Goal: Information Seeking & Learning: Learn about a topic

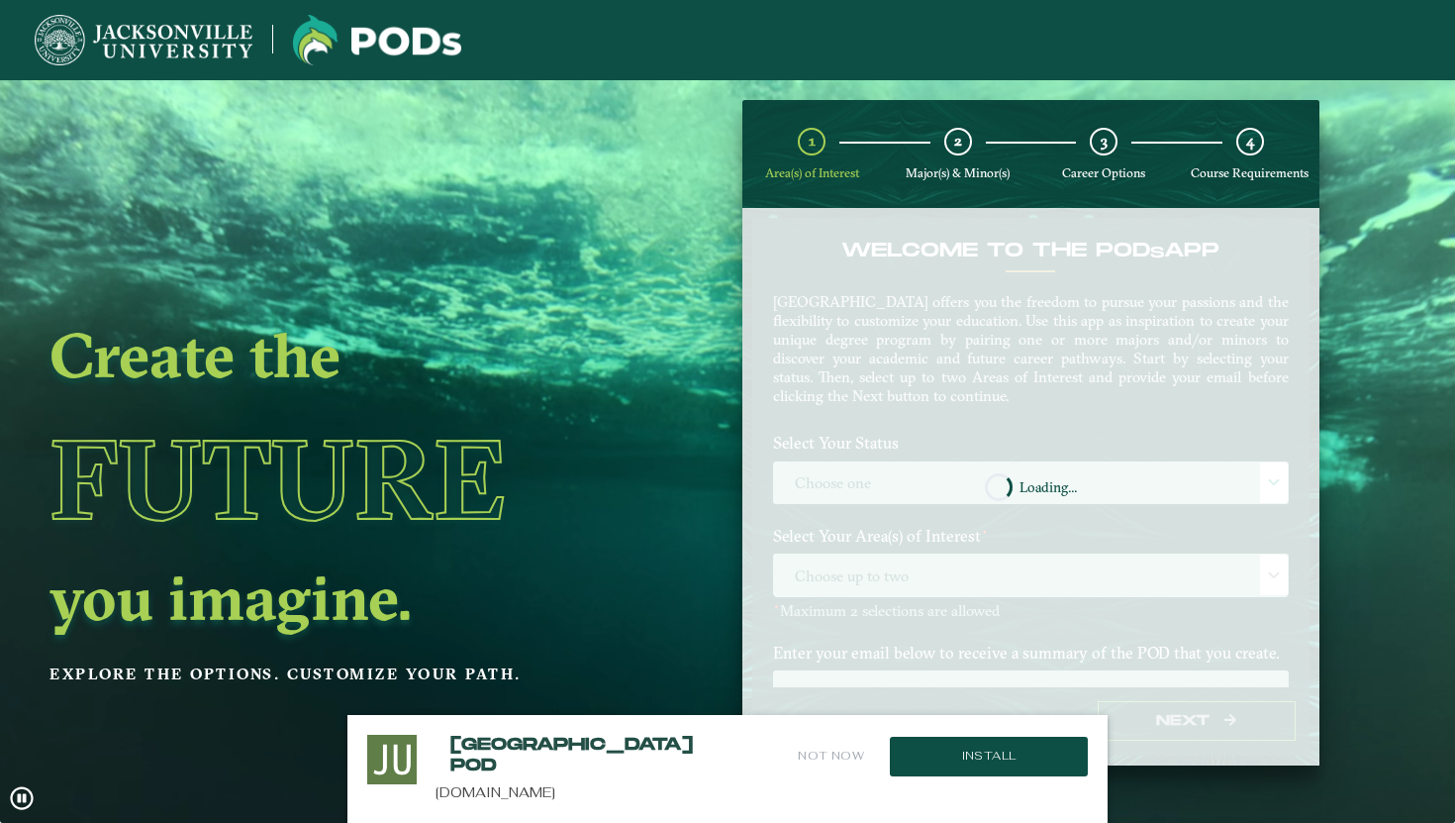
scroll to position [79, 0]
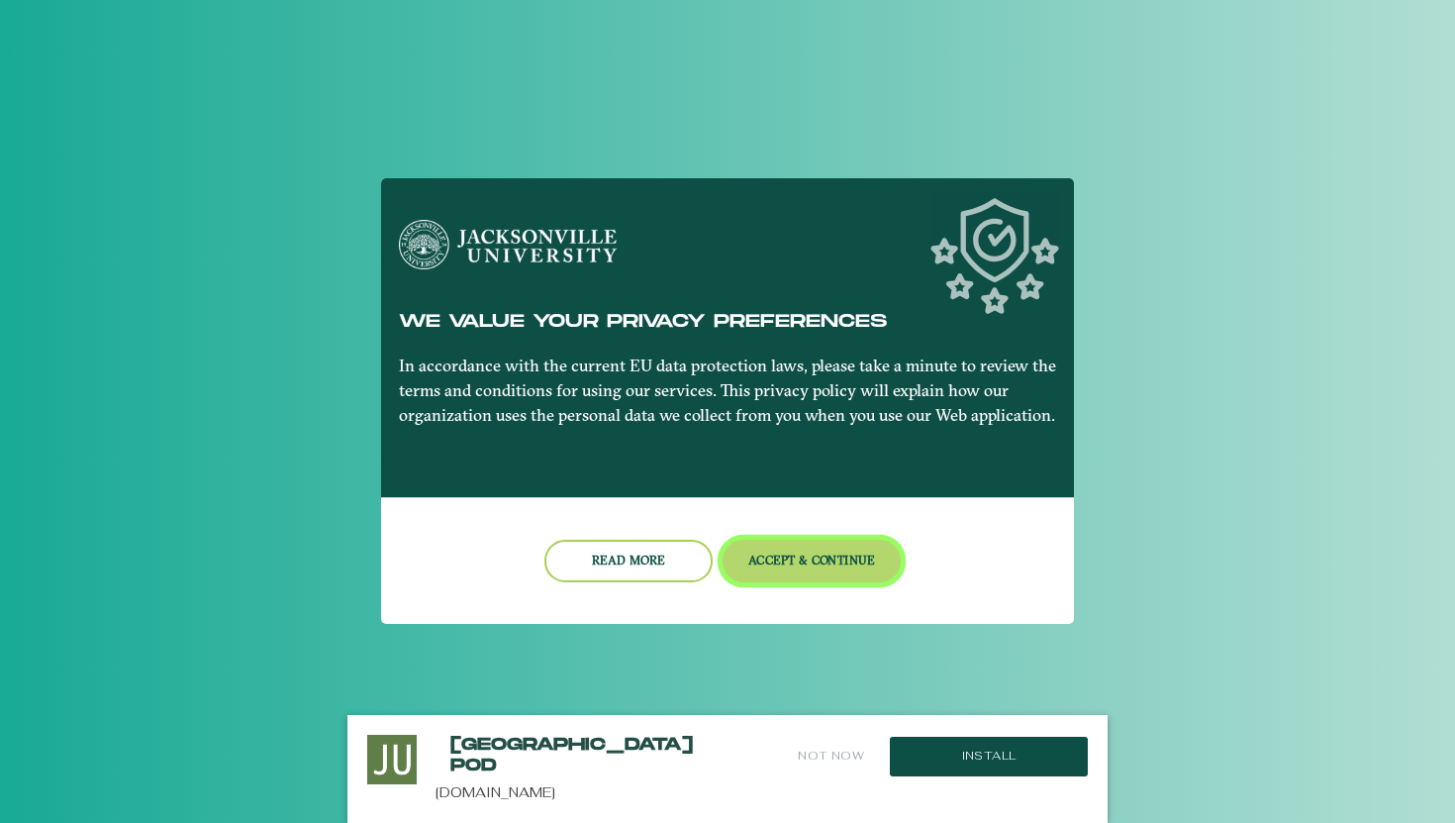
click at [815, 571] on button "Accept & Continue" at bounding box center [812, 561] width 179 height 43
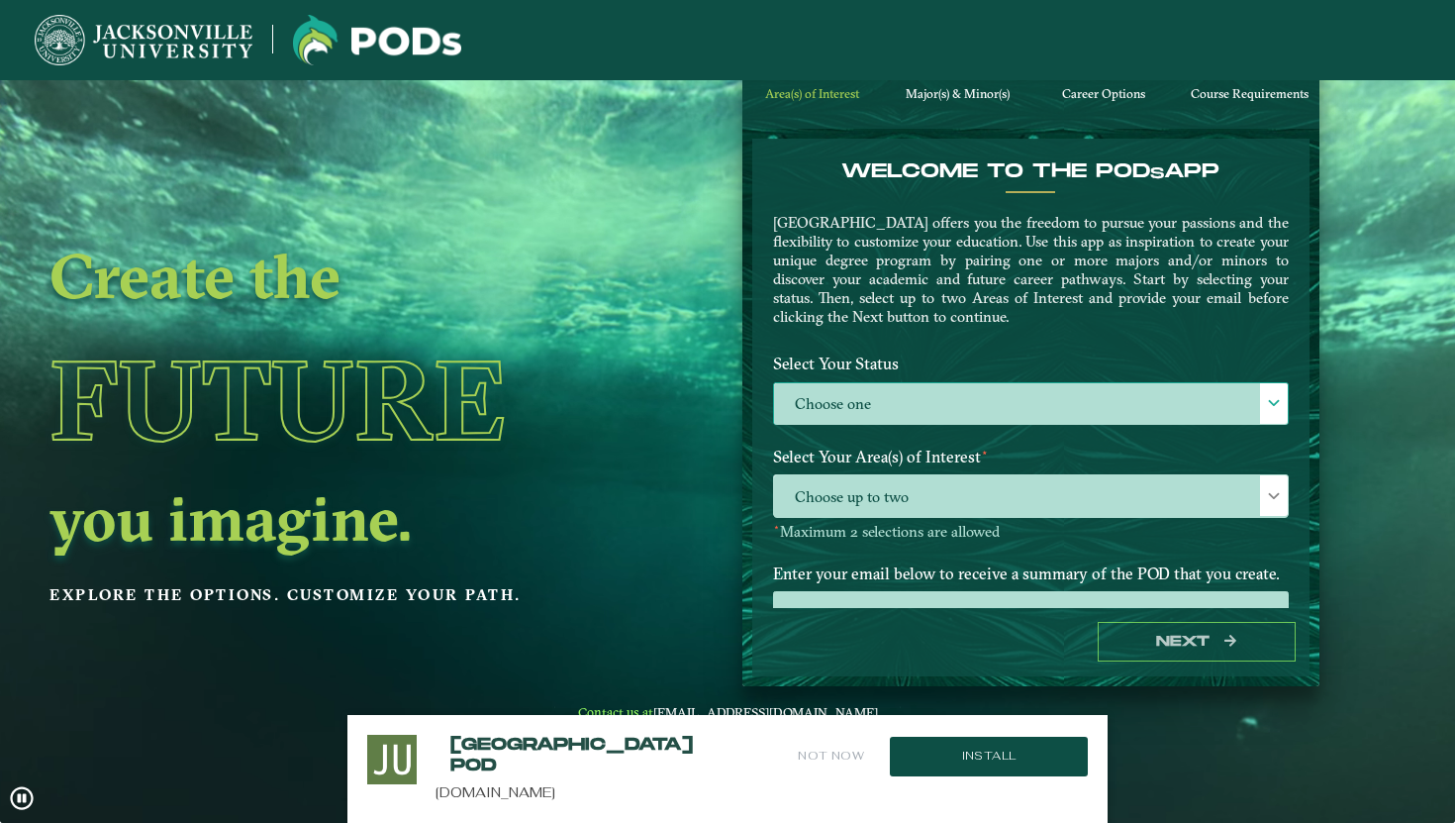
click at [1042, 412] on label "Choose one" at bounding box center [1031, 404] width 514 height 43
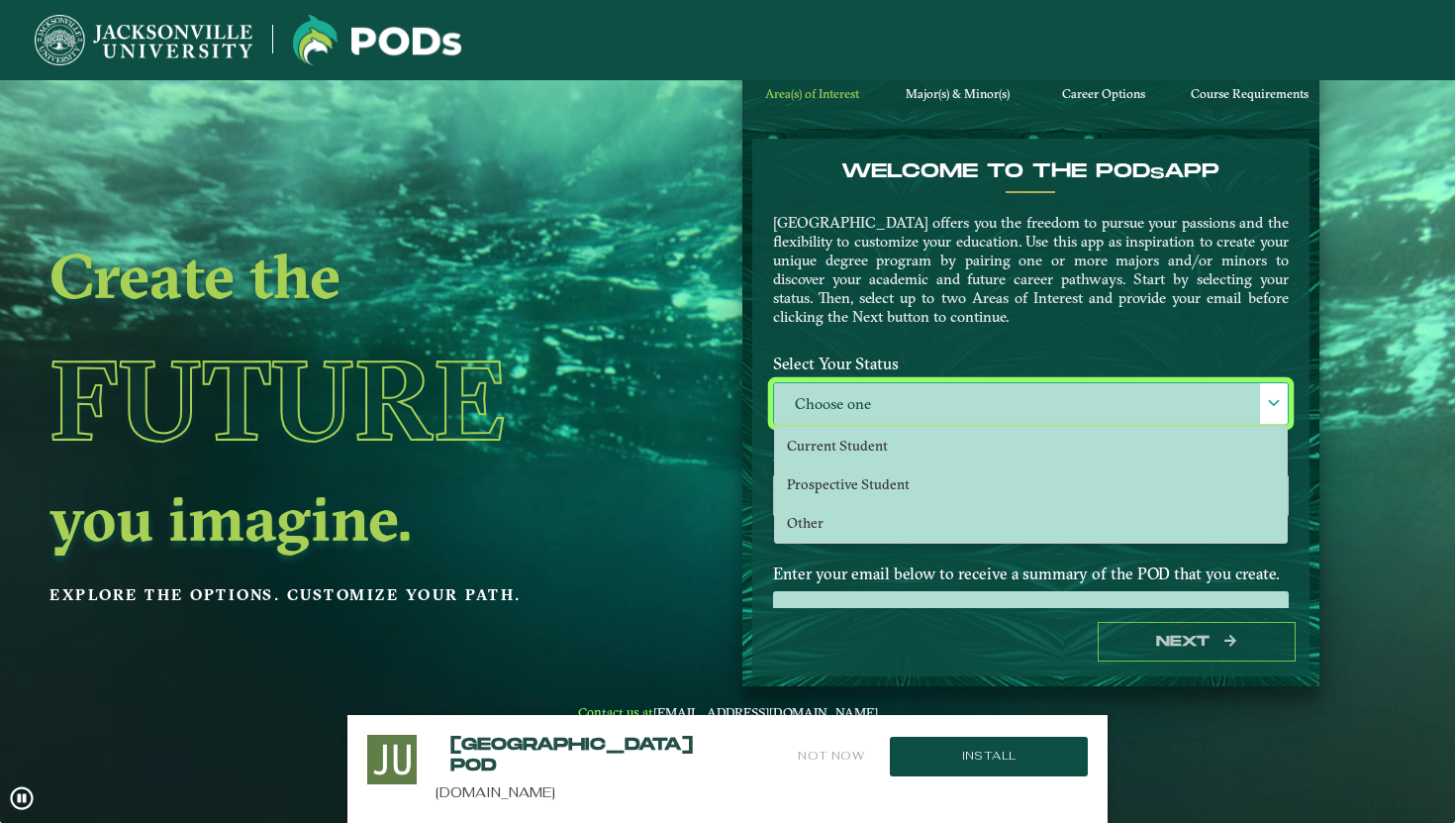
scroll to position [11, 81]
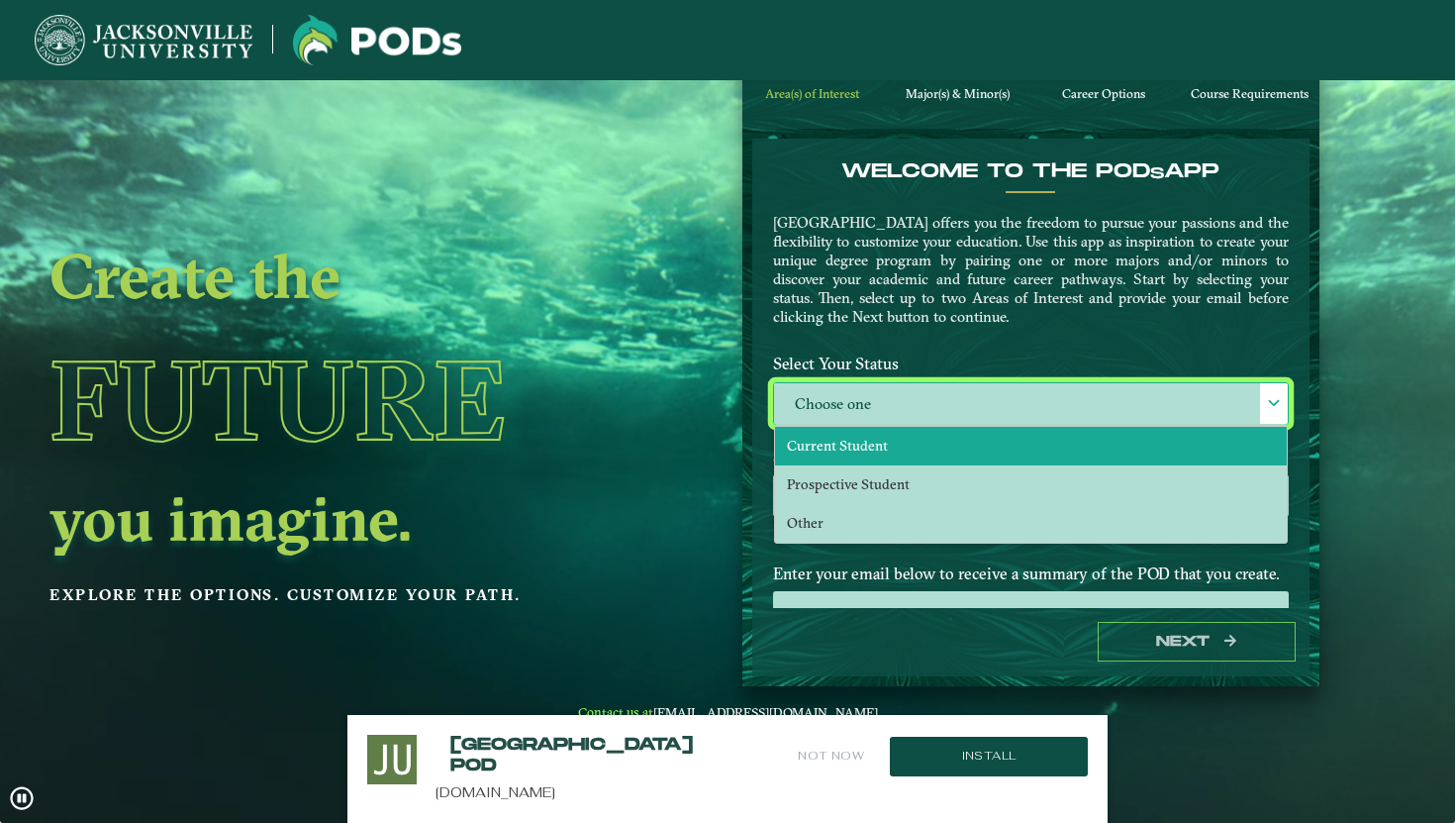
click at [1054, 447] on li "Current Student" at bounding box center [1031, 446] width 512 height 39
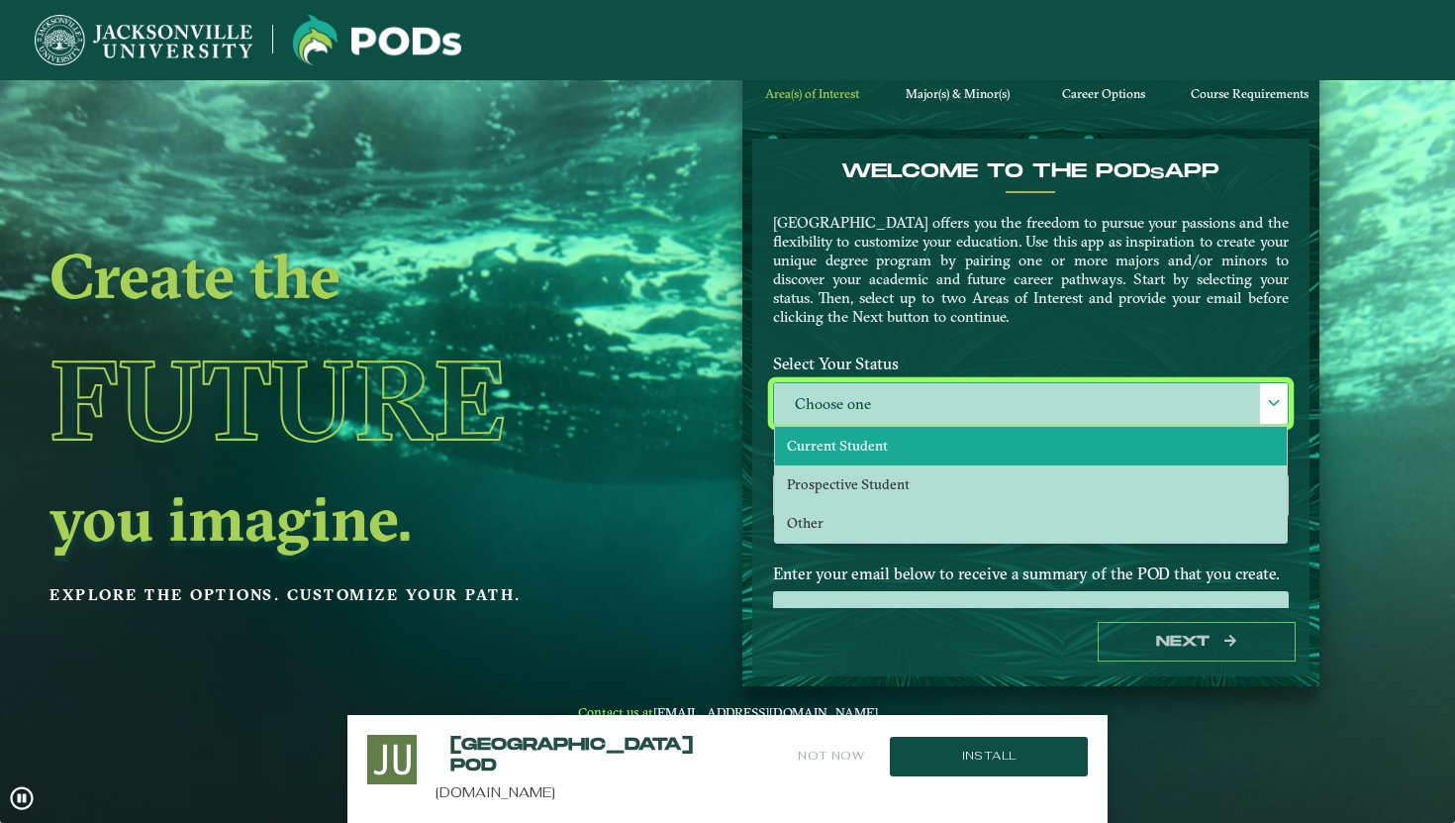
select select "[object Object]"
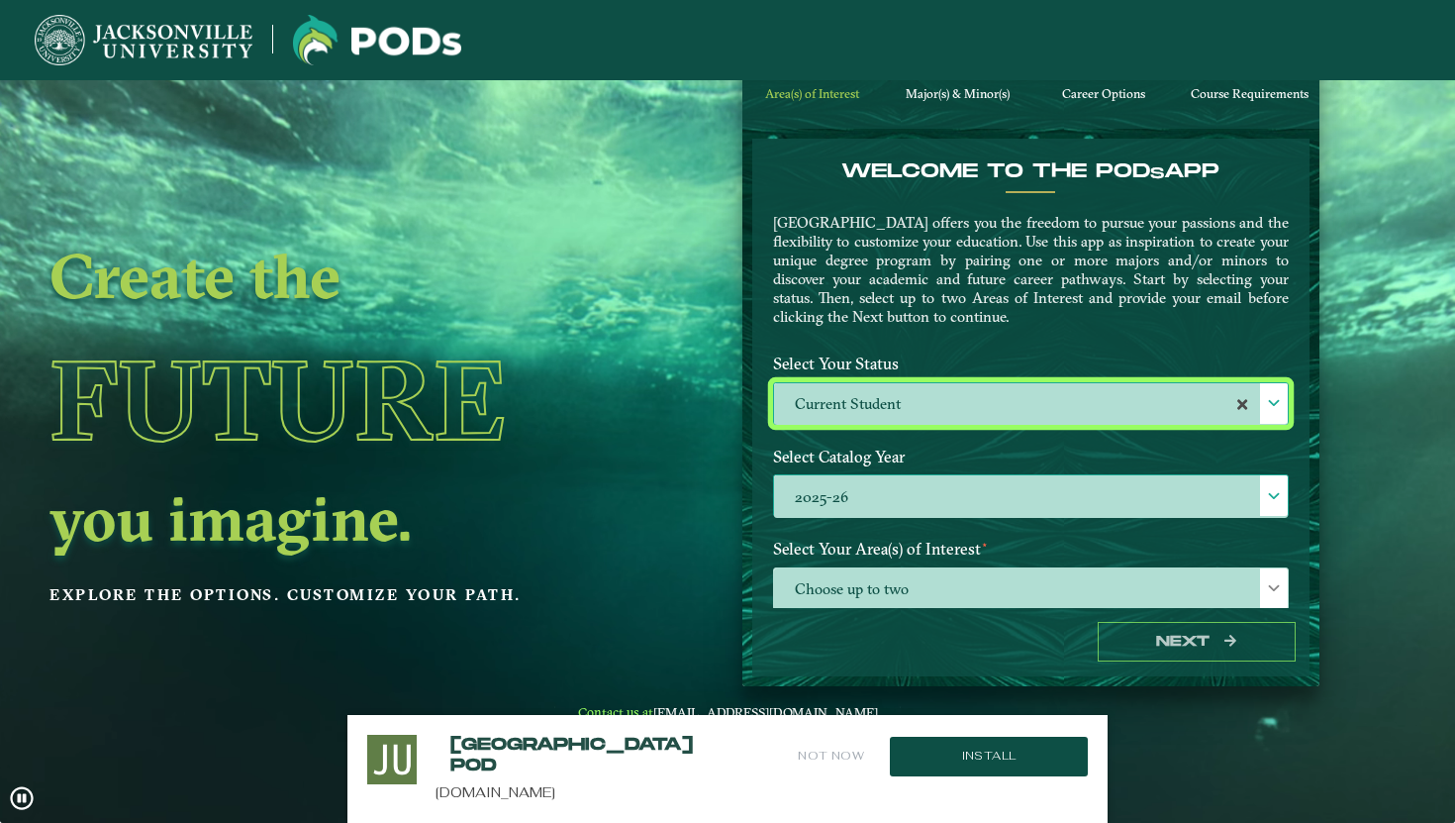
click at [1123, 504] on label "2025-26" at bounding box center [1031, 496] width 514 height 43
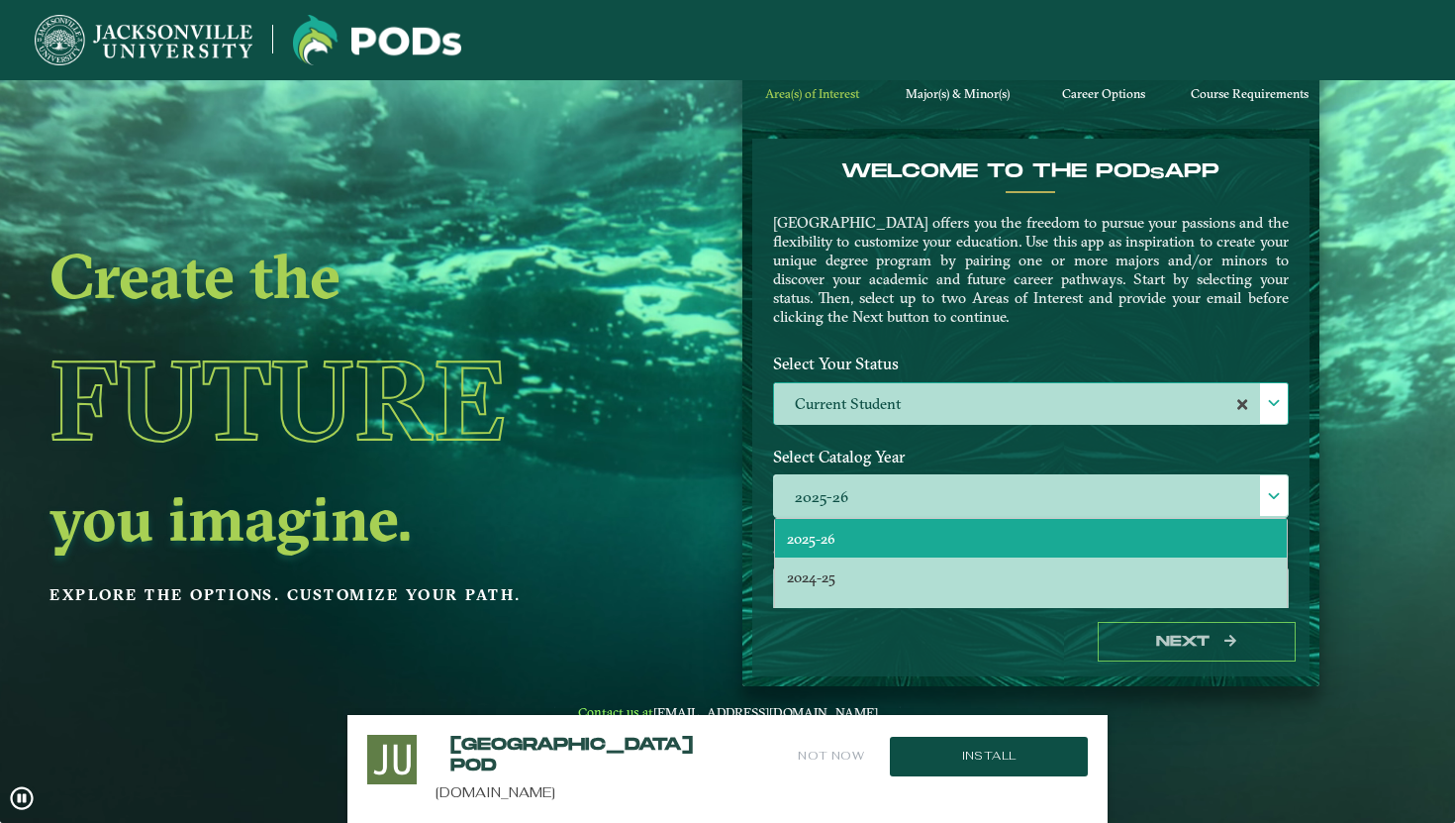
click at [1436, 412] on ngx-dashboard "Create the Future you imagine. Explore the options. Customize your path. 1 Area…" at bounding box center [727, 354] width 1455 height 666
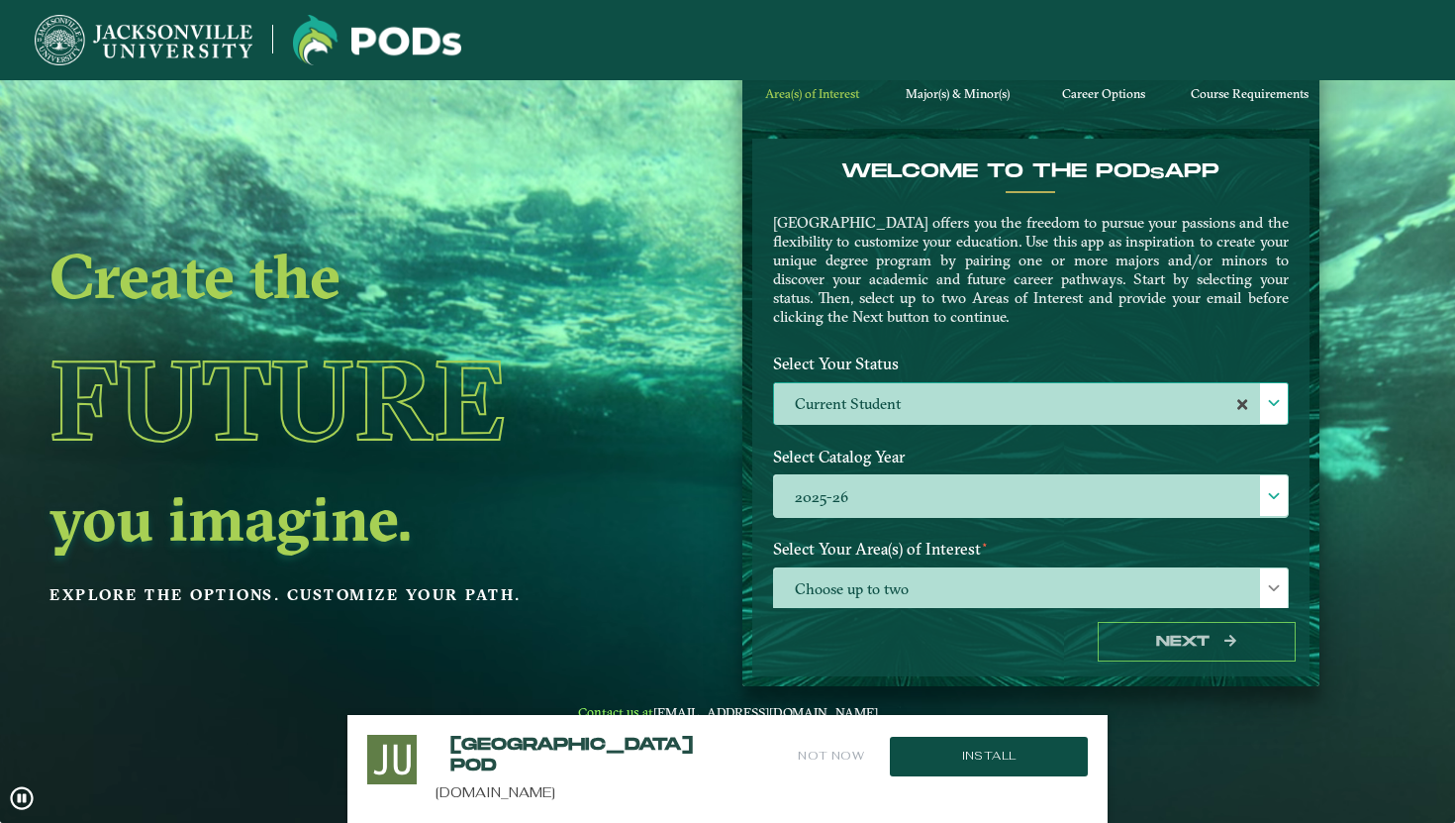
scroll to position [163, 0]
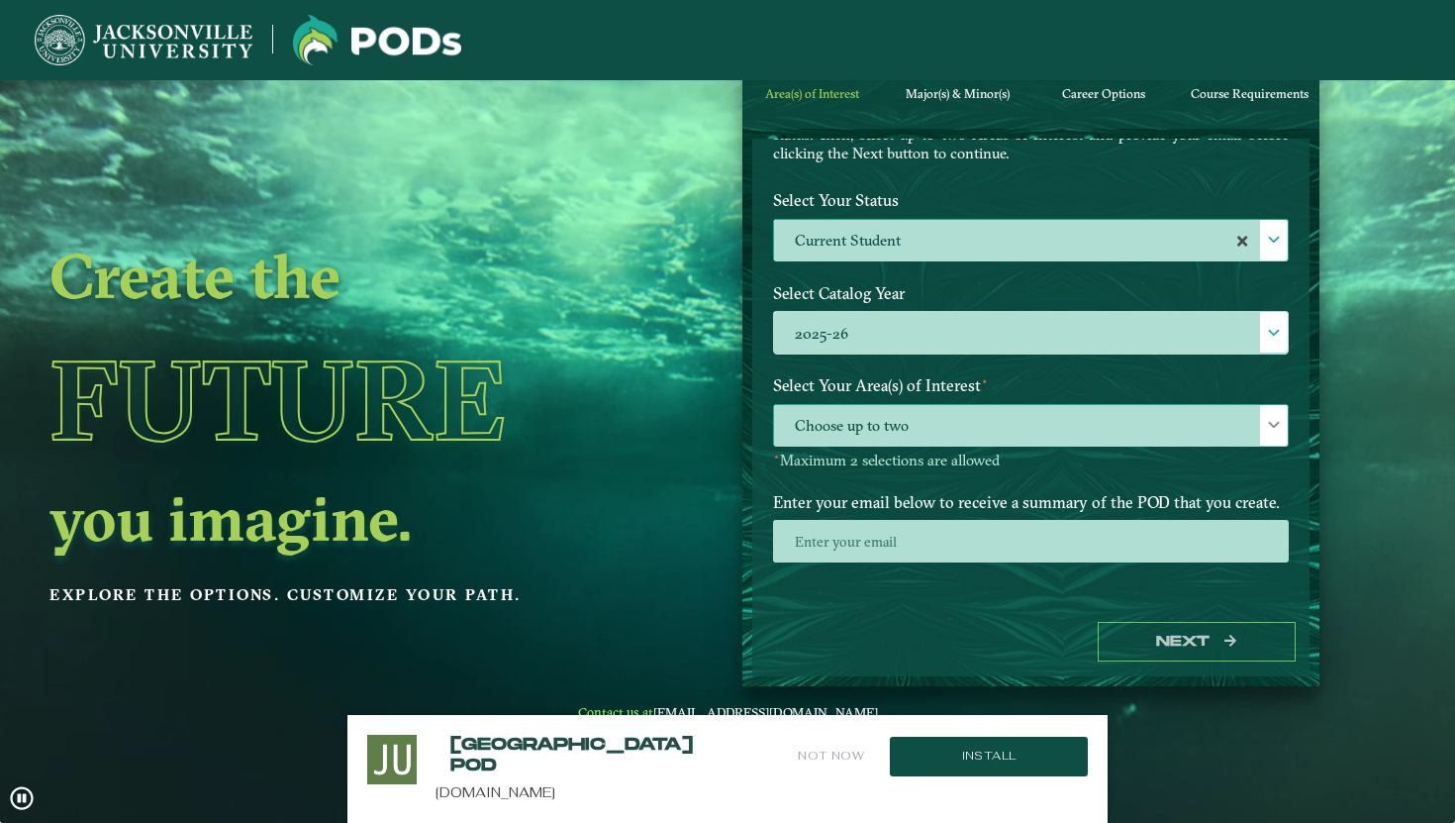
click at [1152, 420] on span "Choose up to two" at bounding box center [1031, 426] width 514 height 43
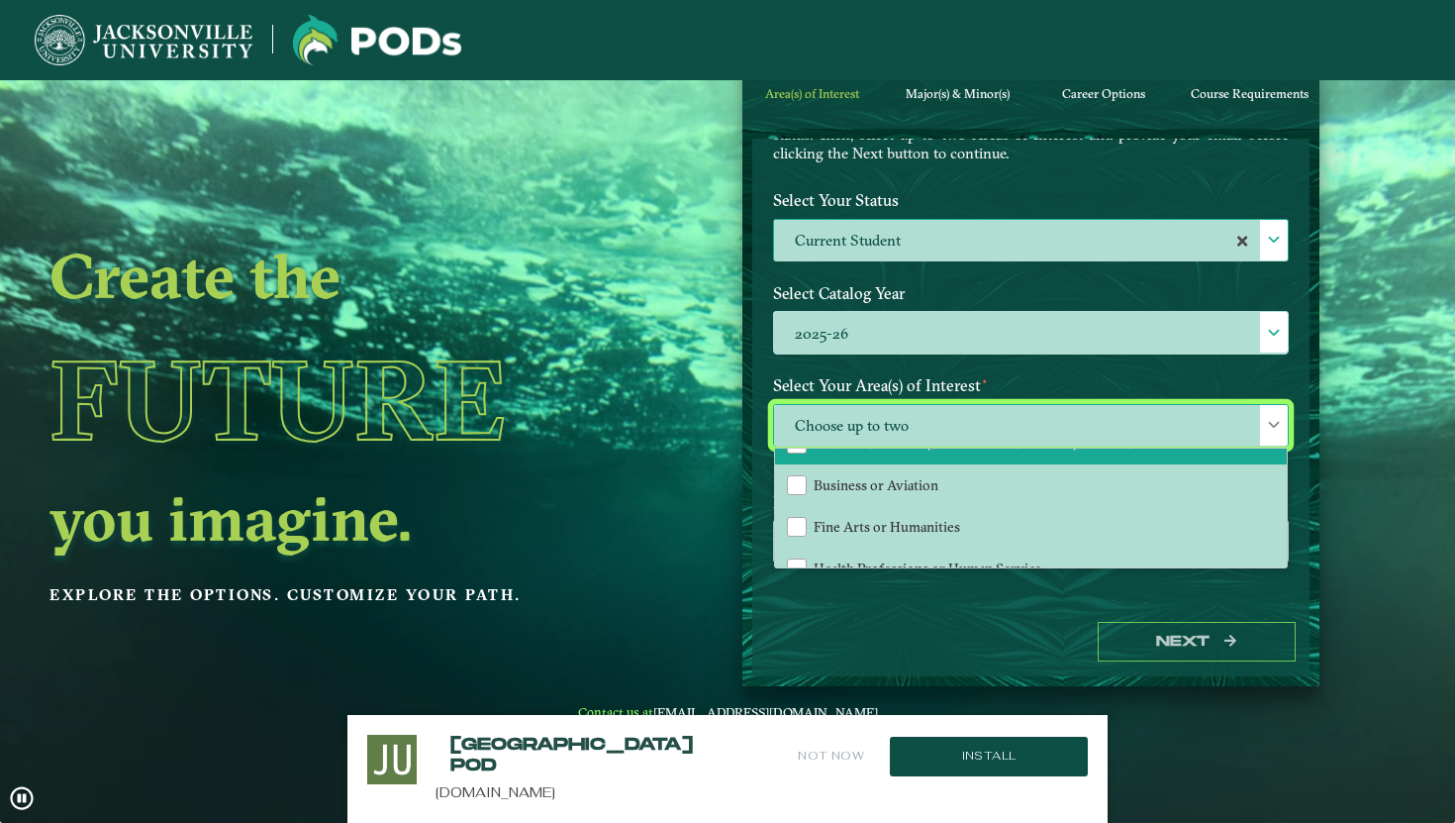
scroll to position [44, 0]
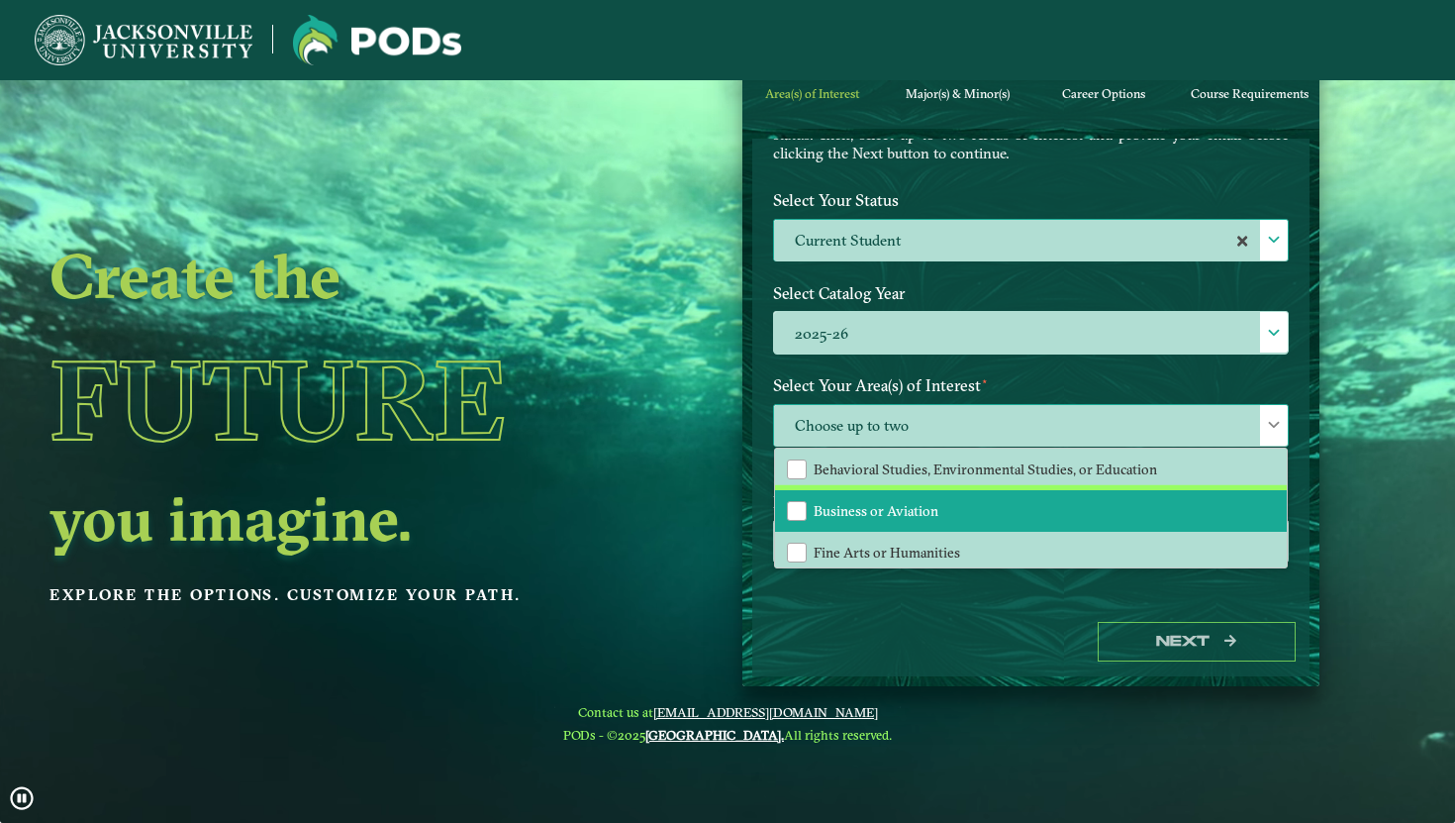
click at [1032, 511] on li "Business or Aviation" at bounding box center [1031, 511] width 512 height 42
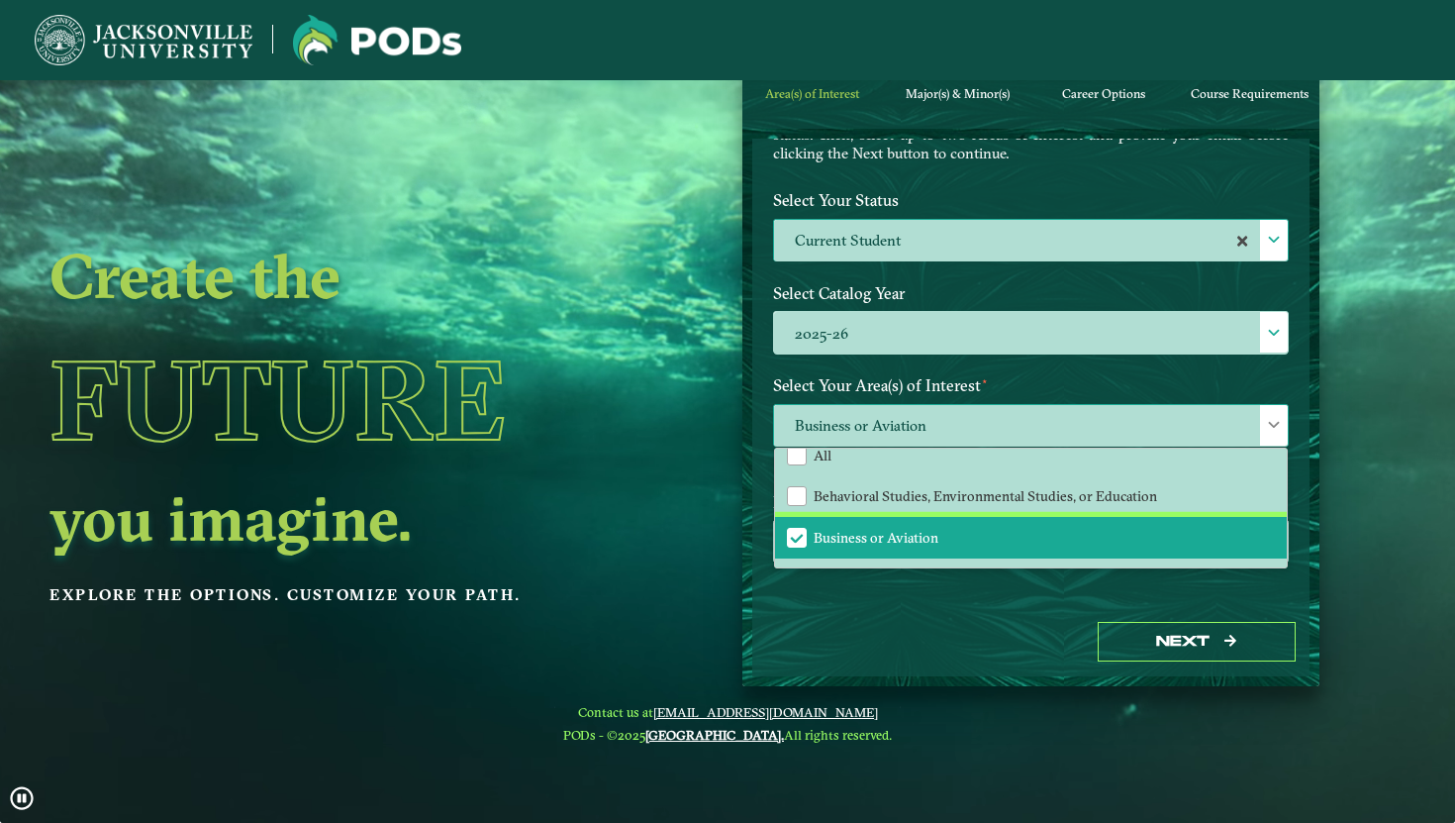
scroll to position [0, 0]
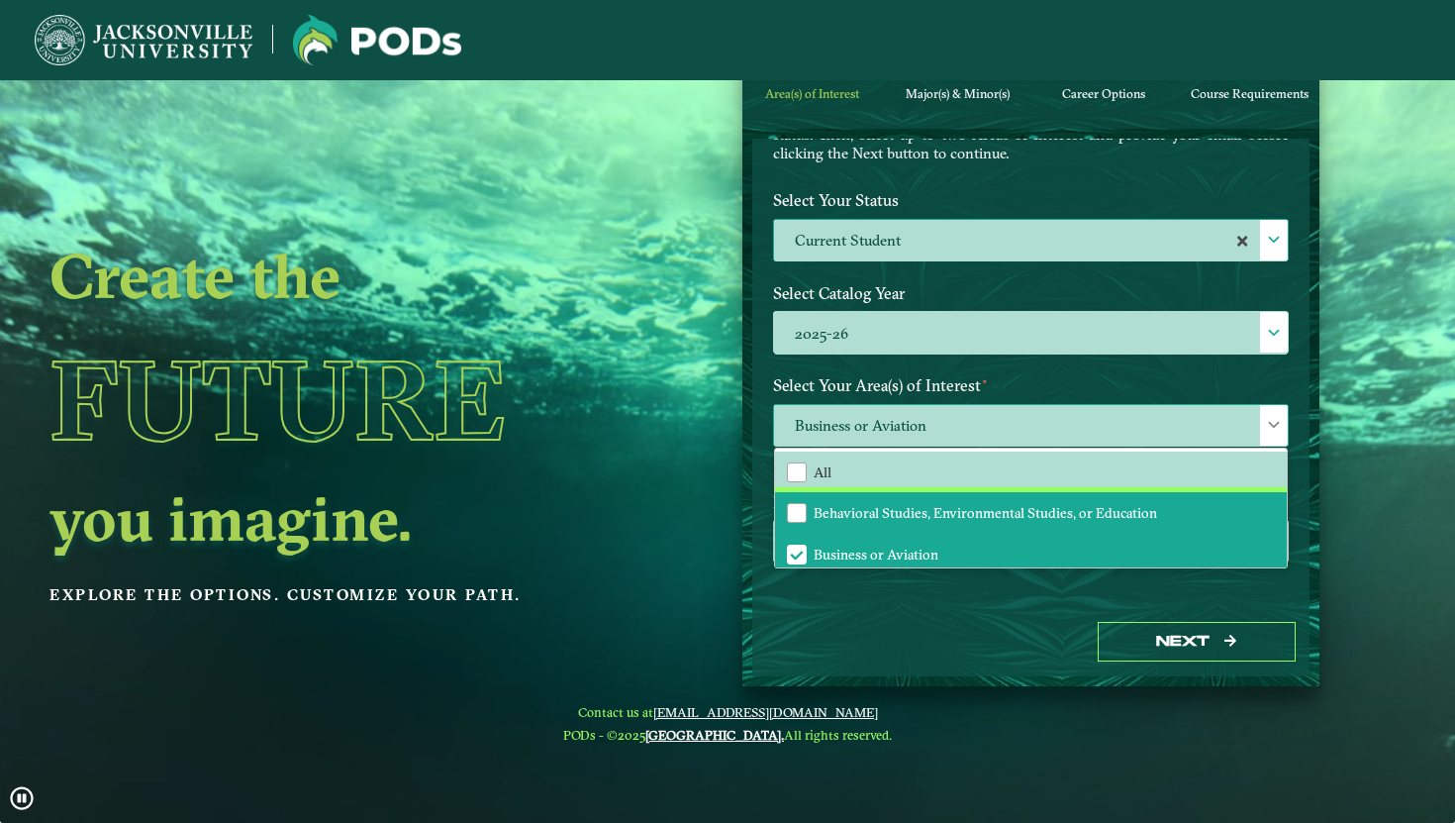
click at [1136, 506] on span "Behavioral Studies, Environmental Studies, or Education" at bounding box center [986, 513] width 344 height 18
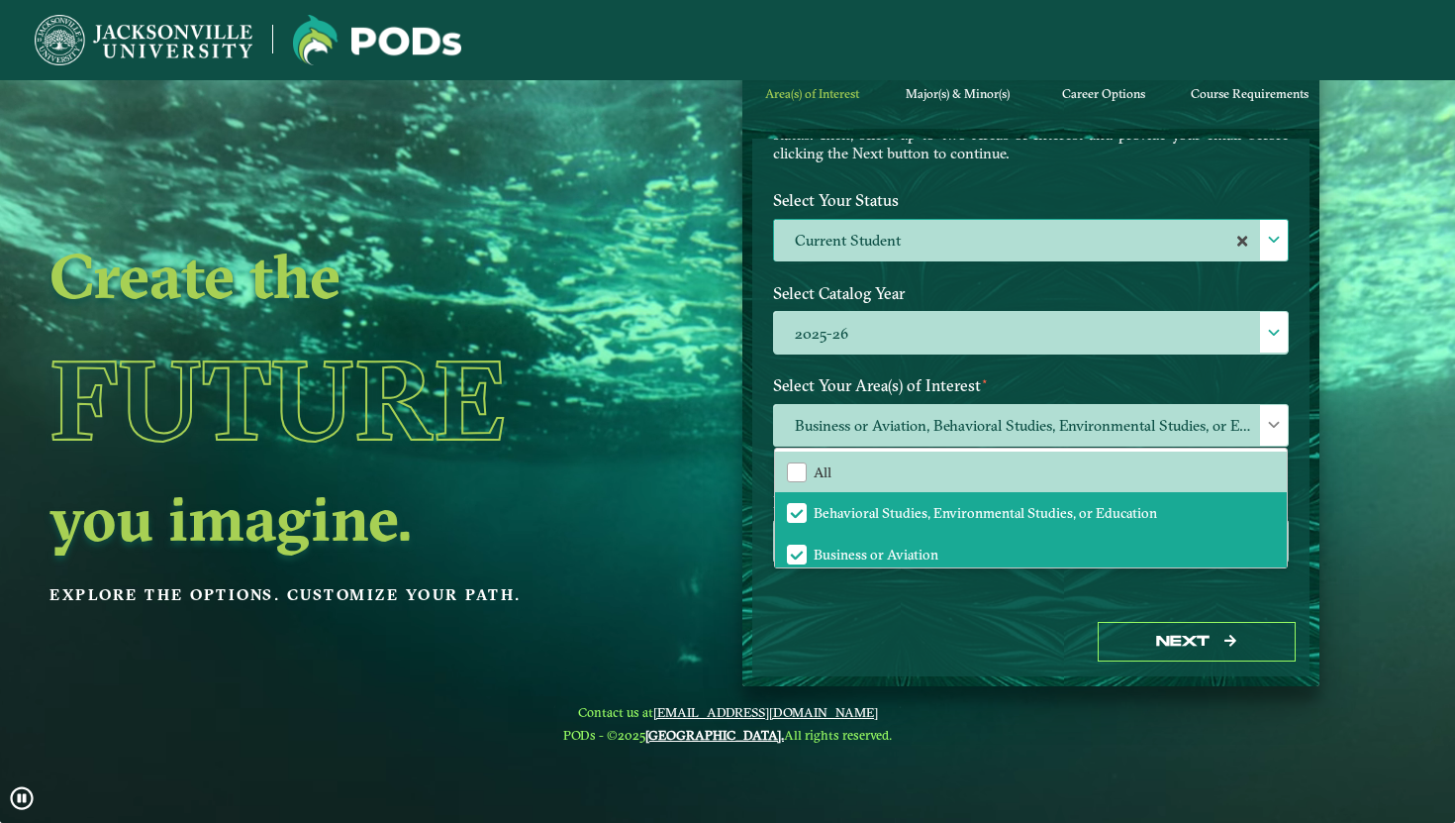
click at [1360, 483] on ngx-dashboard "Create the Future you imagine. Explore the options. Customize your path. 1 Area…" at bounding box center [727, 354] width 1455 height 666
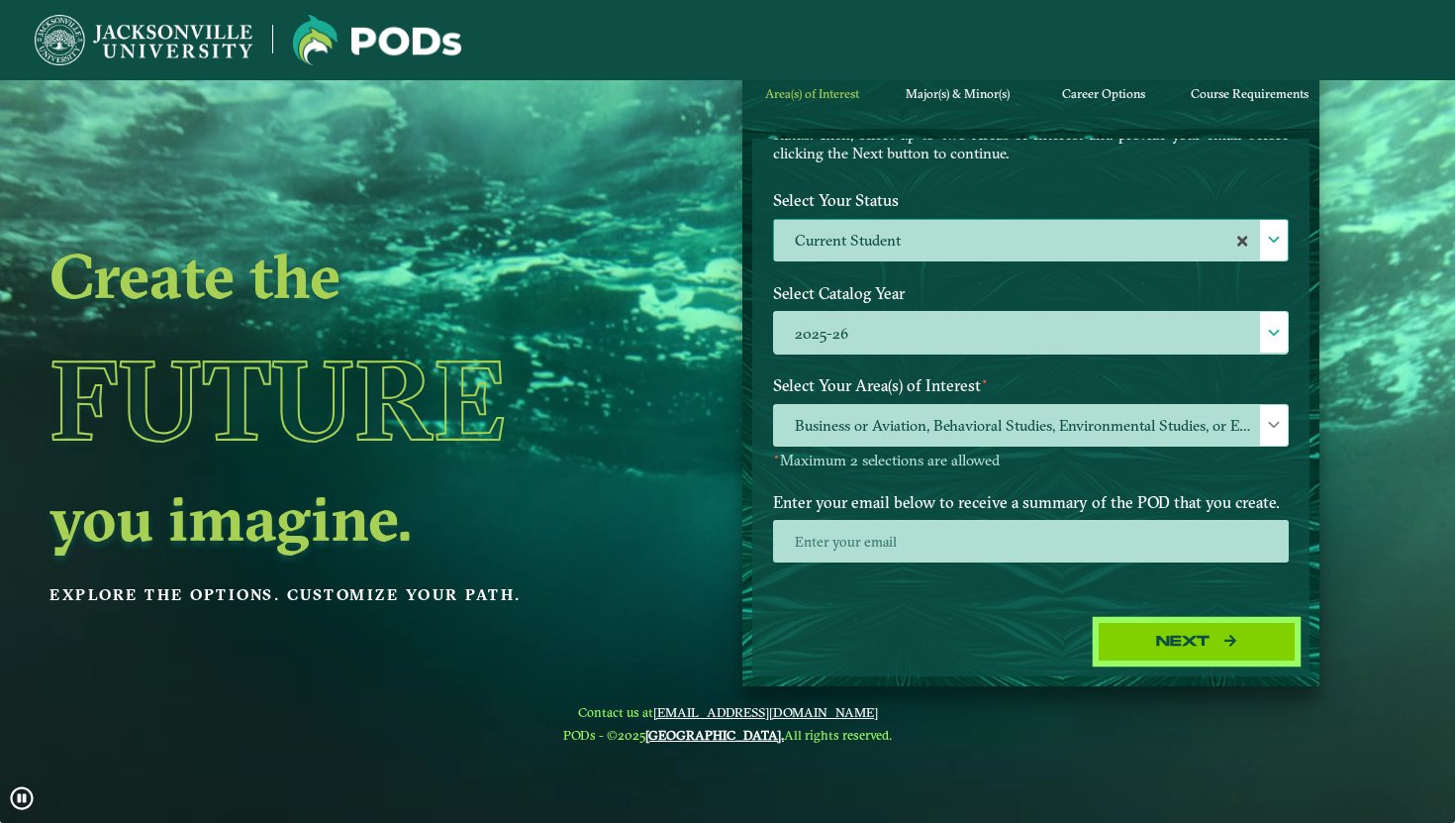
click at [1209, 643] on button "Next" at bounding box center [1197, 642] width 198 height 41
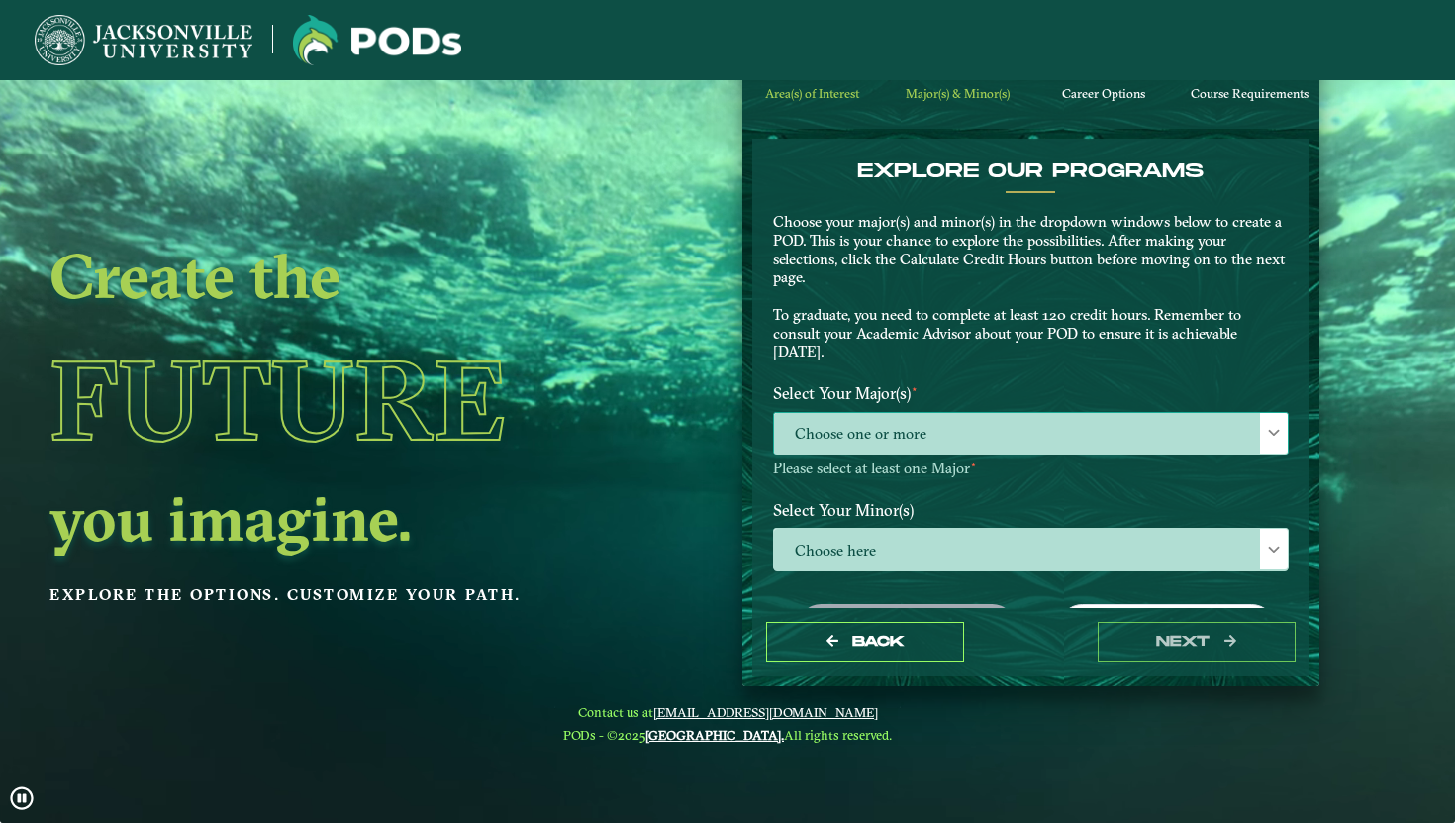
click at [1007, 430] on span "Choose one or more" at bounding box center [1031, 434] width 514 height 43
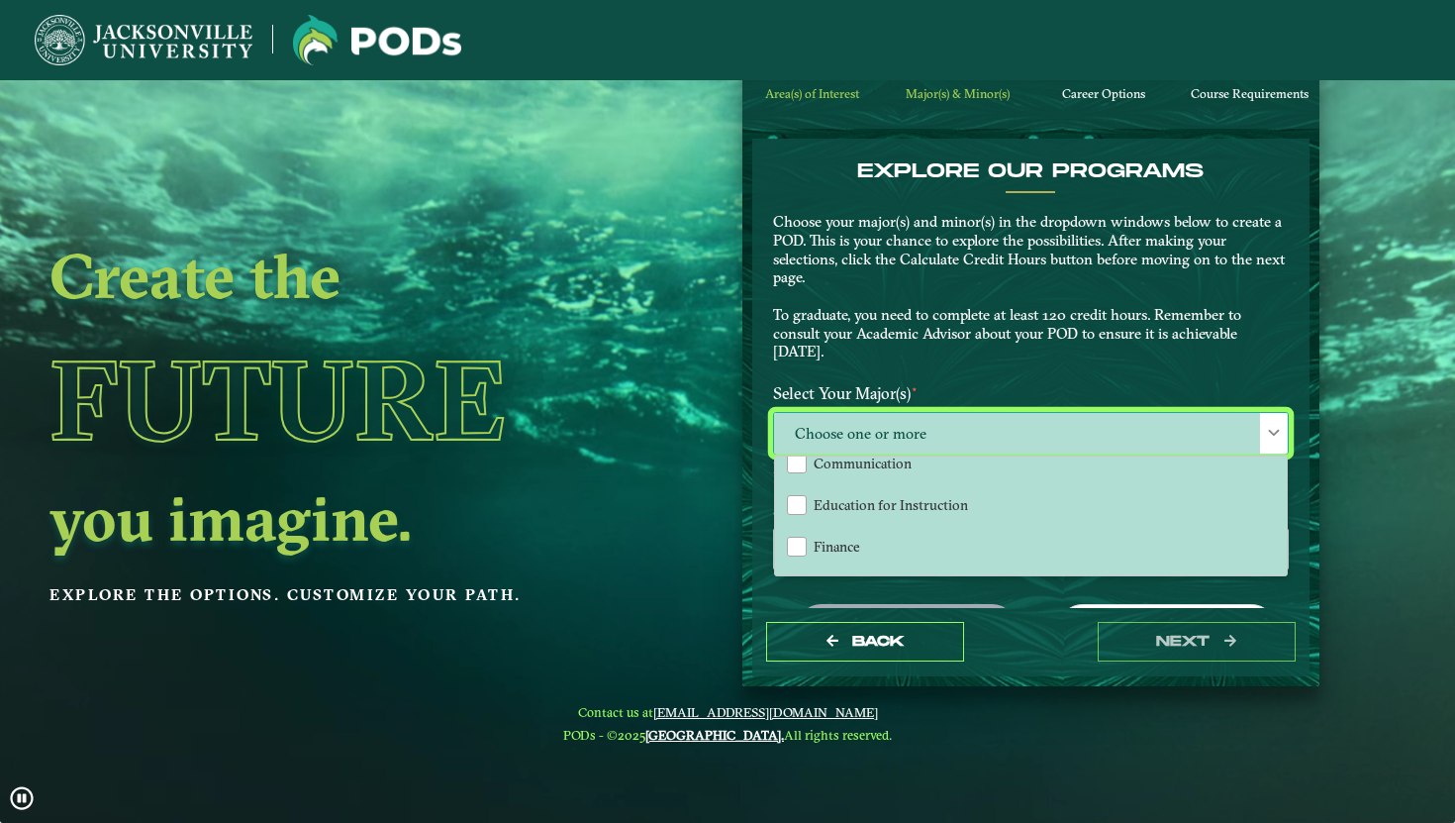
scroll to position [220, 0]
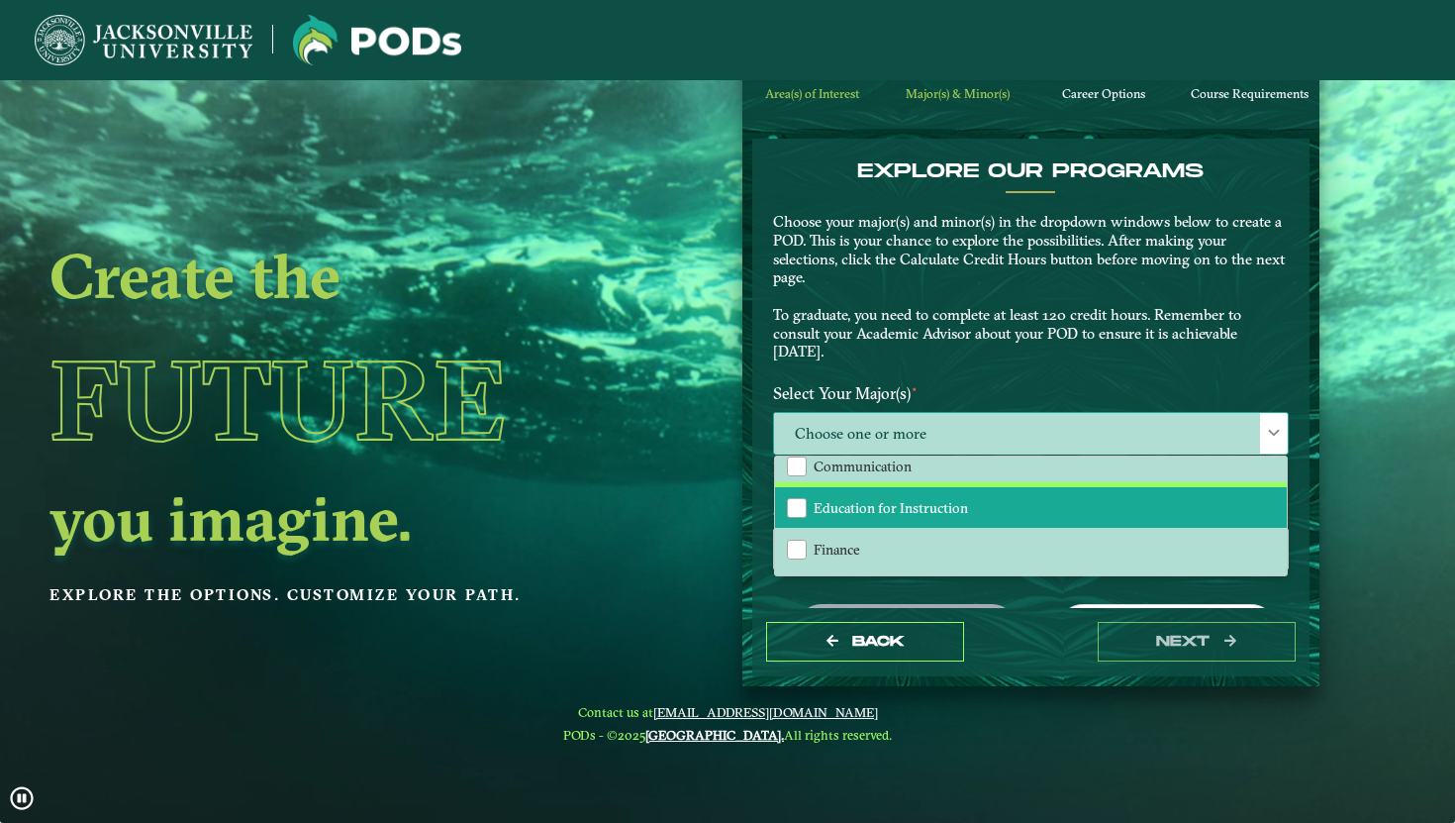
click at [931, 509] on span "Education for Instruction" at bounding box center [891, 508] width 154 height 18
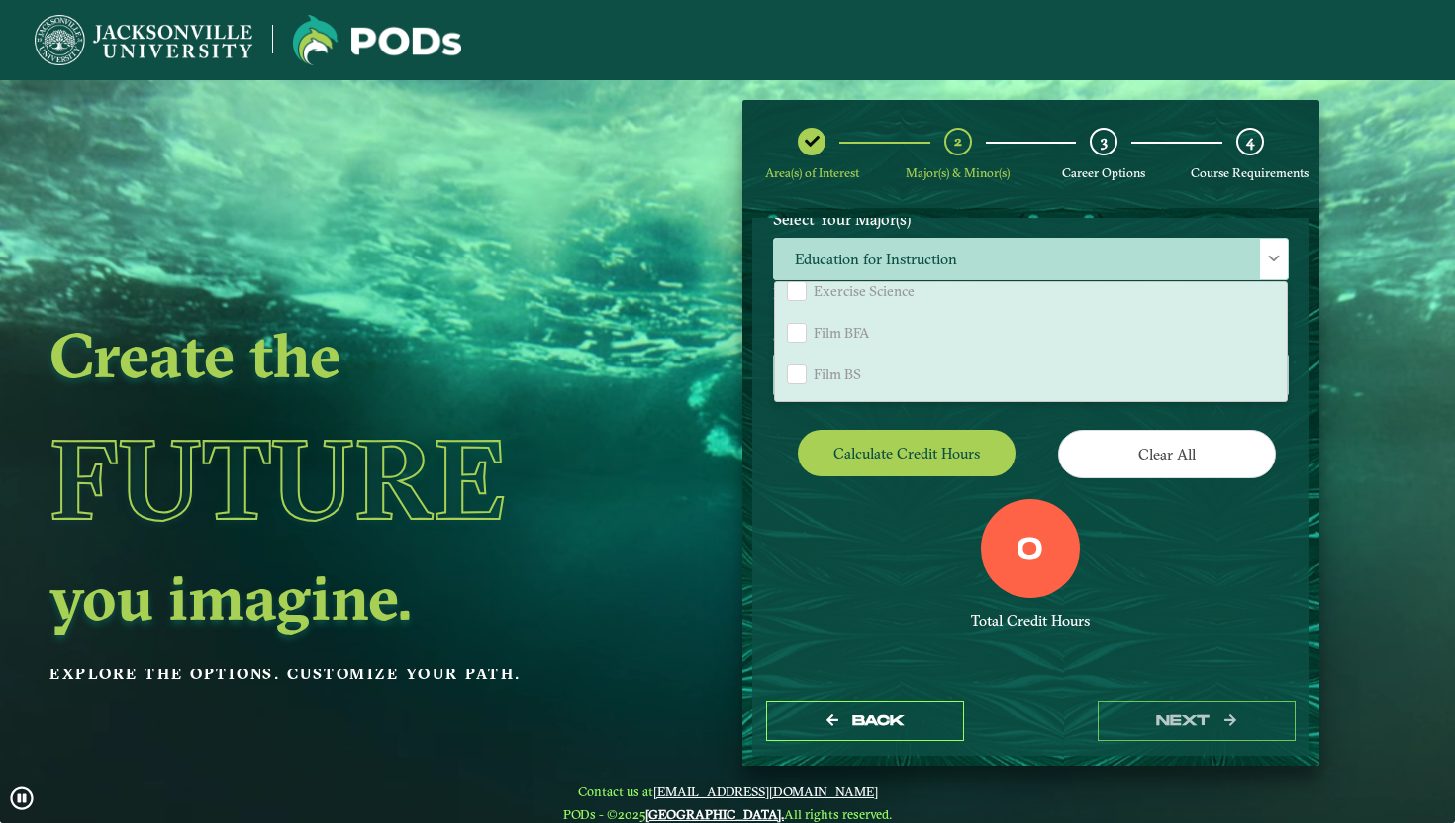
scroll to position [1318, 0]
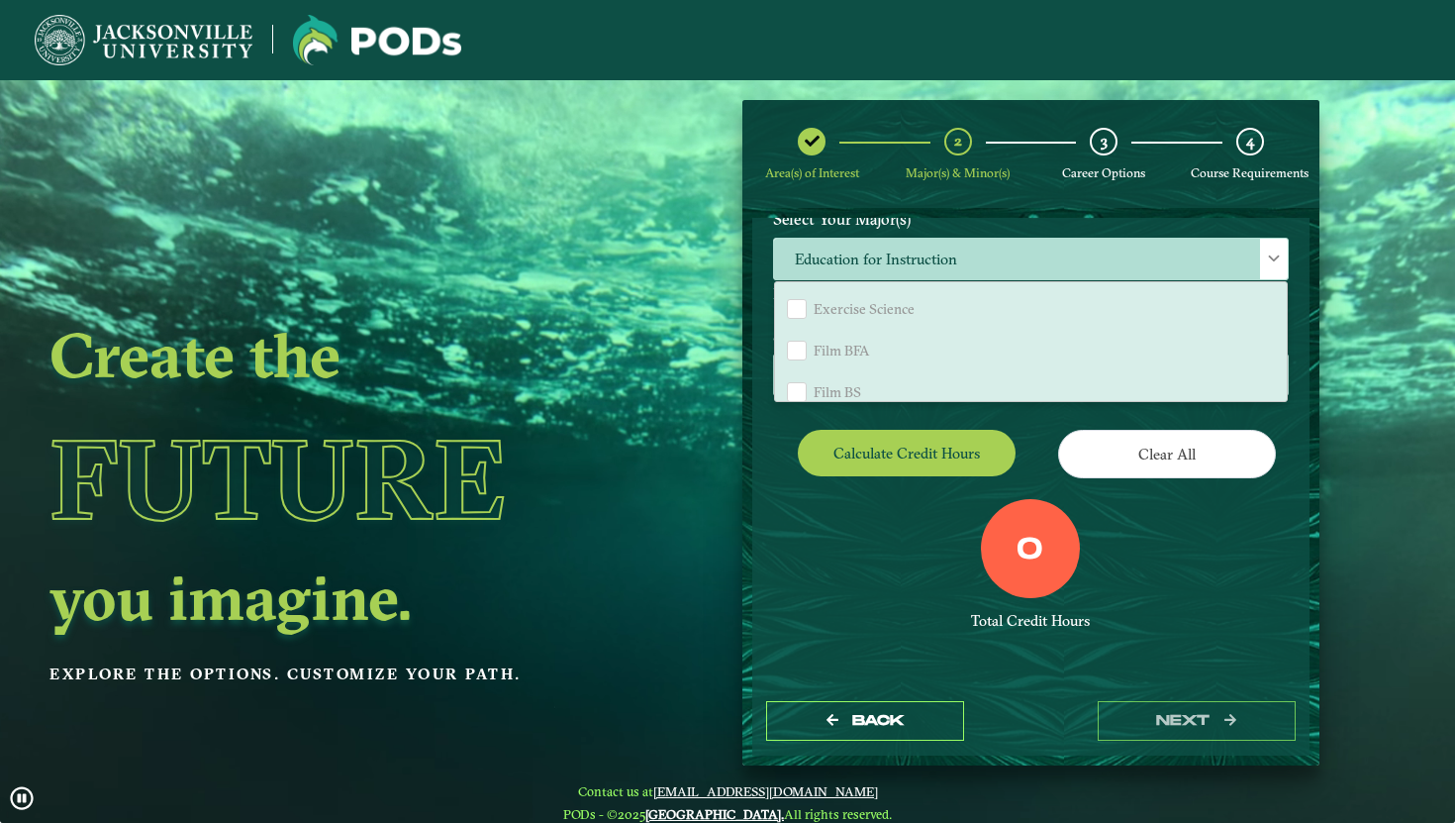
click at [1338, 349] on ngx-dashboard "Create the Future you imagine. Explore the options. Customize your path. Area(s…" at bounding box center [727, 433] width 1455 height 666
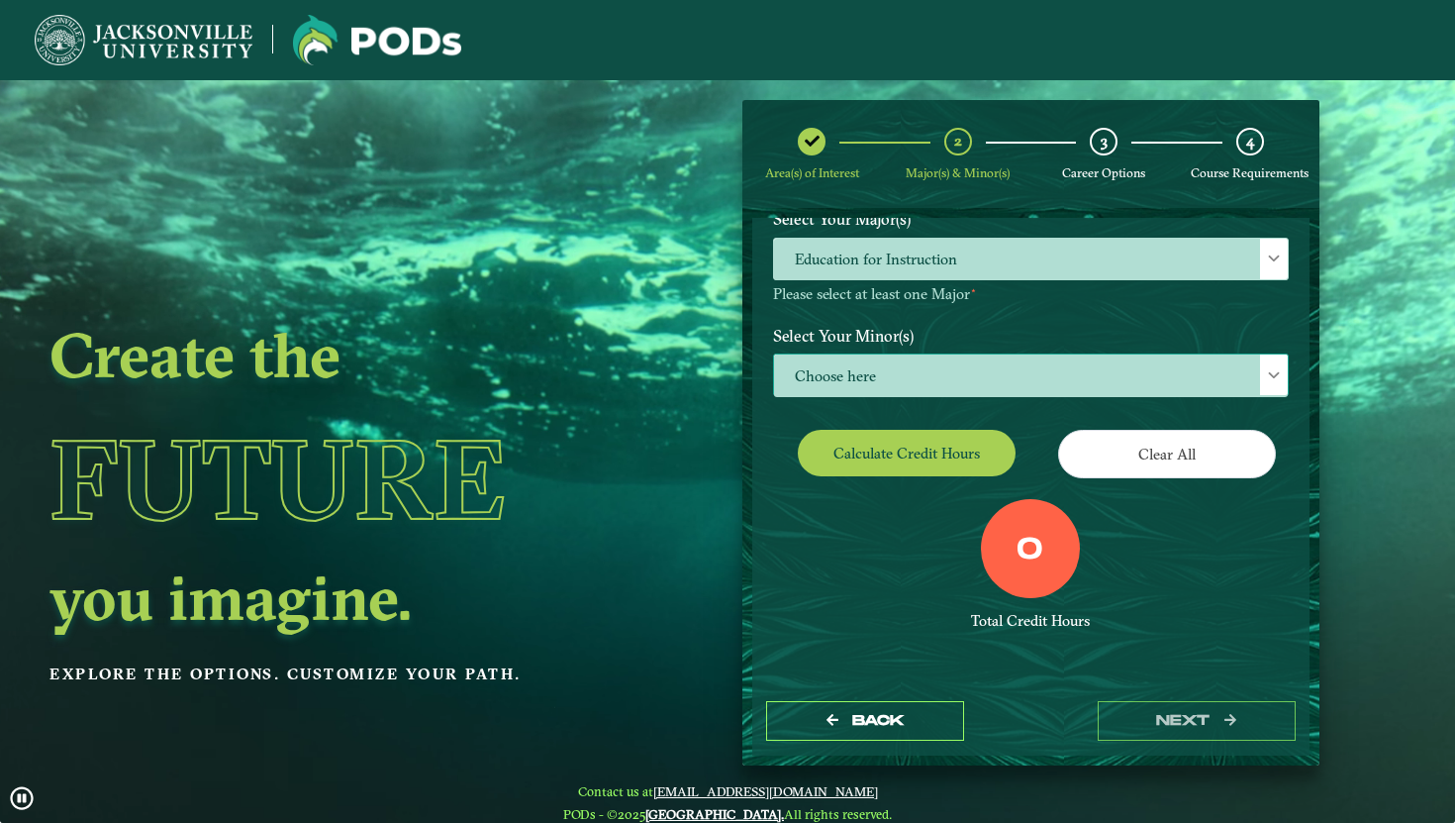
click at [1172, 370] on span "Choose here" at bounding box center [1031, 375] width 514 height 43
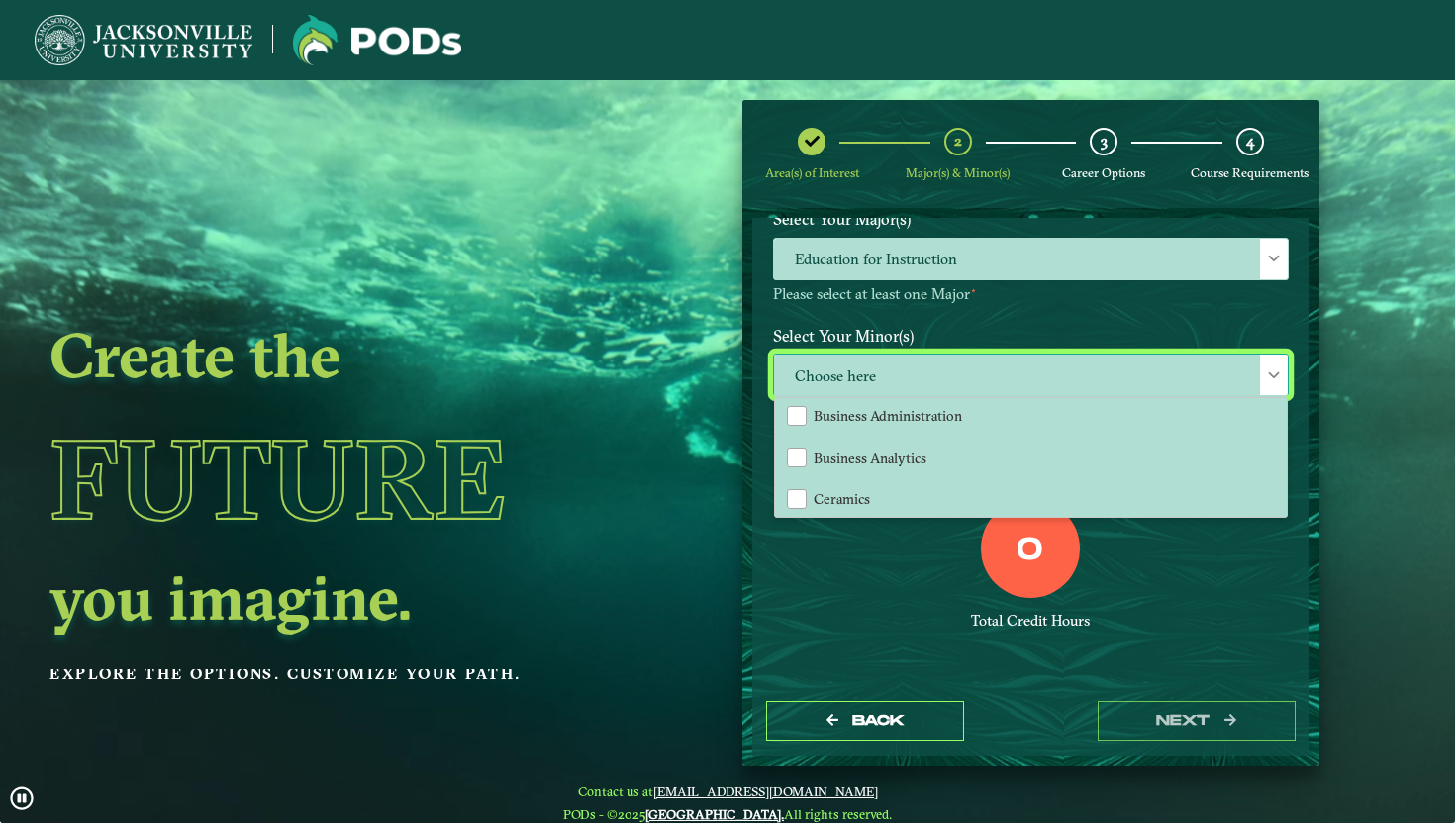
scroll to position [331, 0]
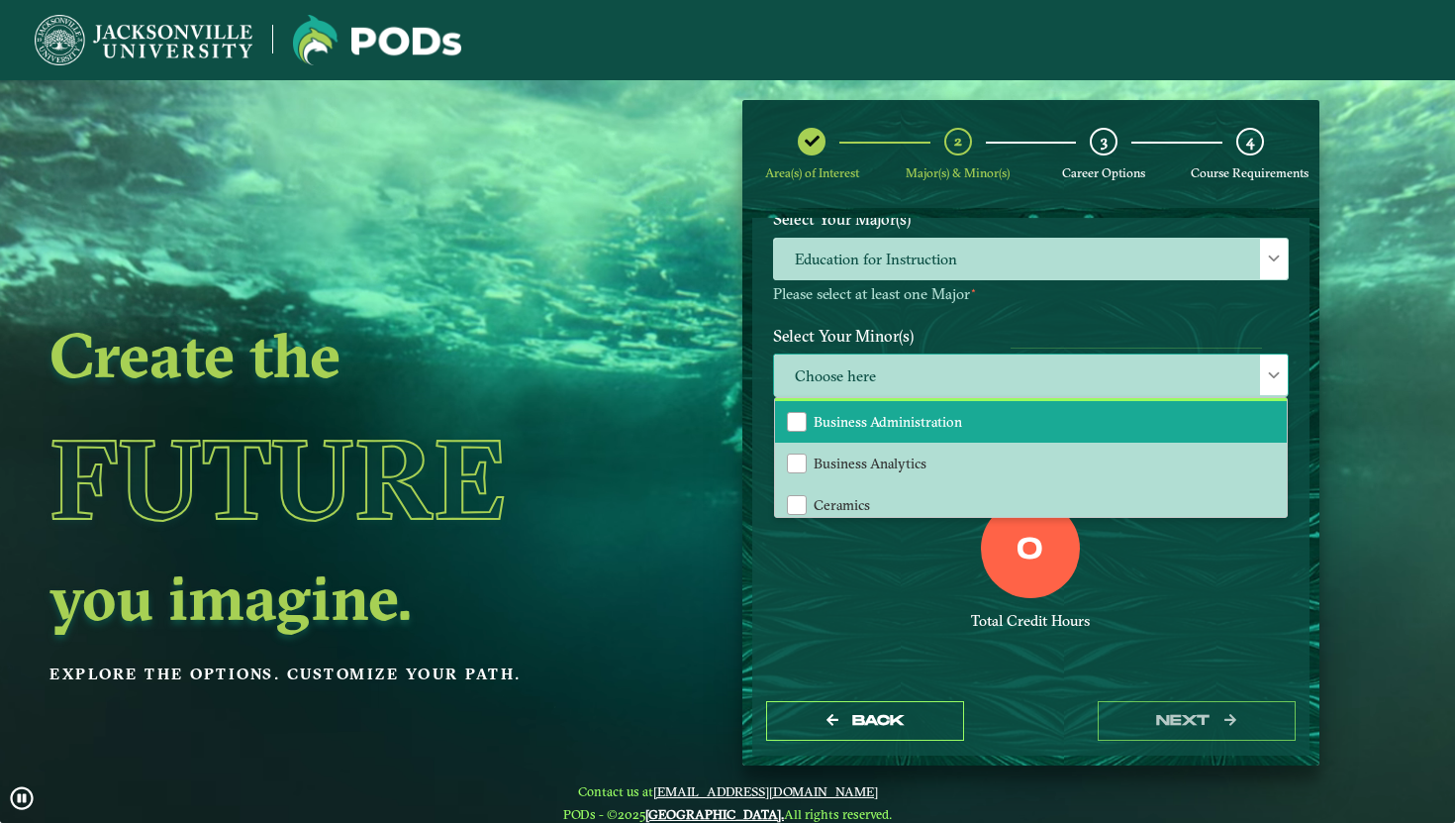
click at [1040, 424] on li "Business Administration" at bounding box center [1031, 422] width 512 height 42
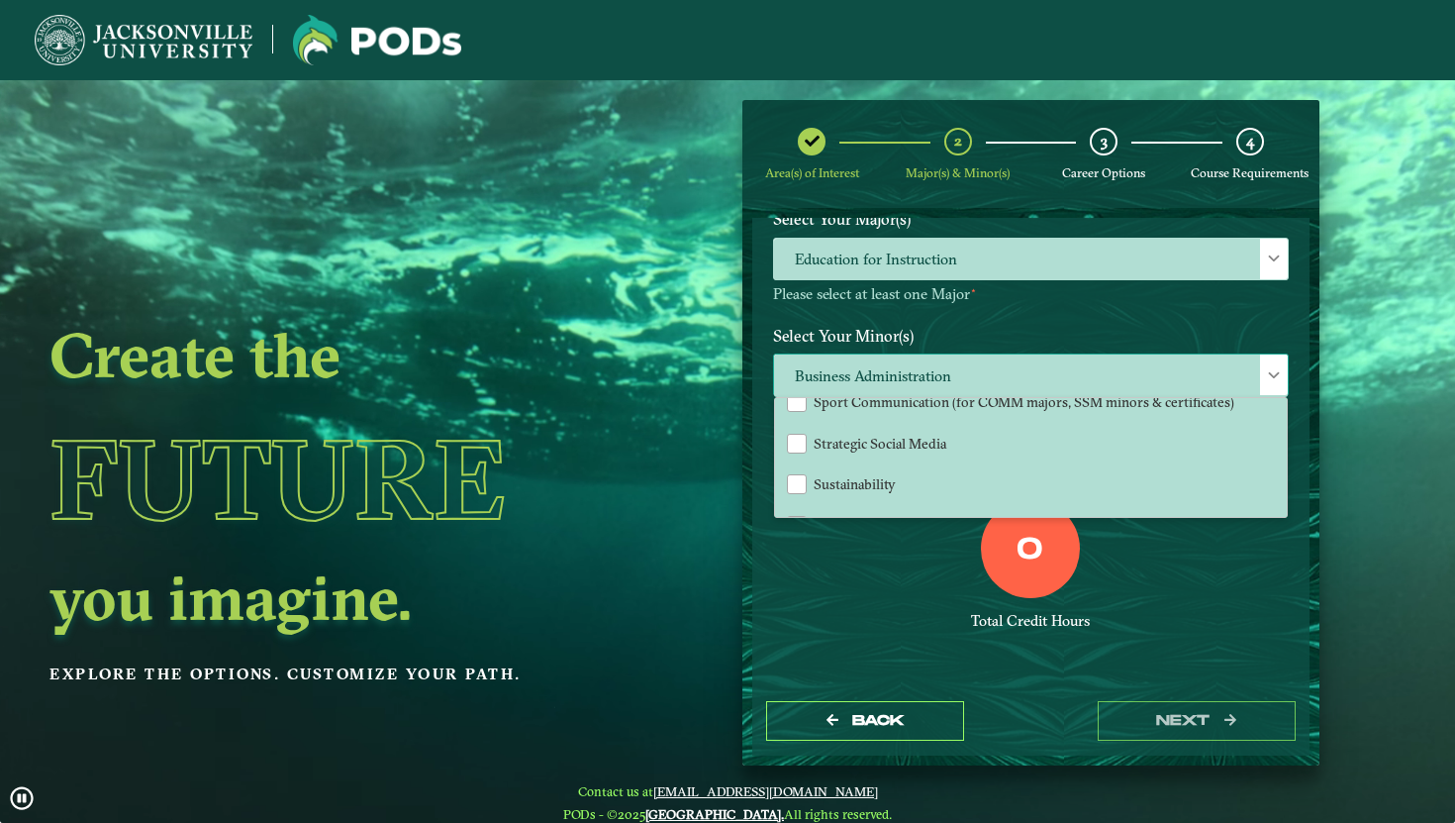
scroll to position [2058, 0]
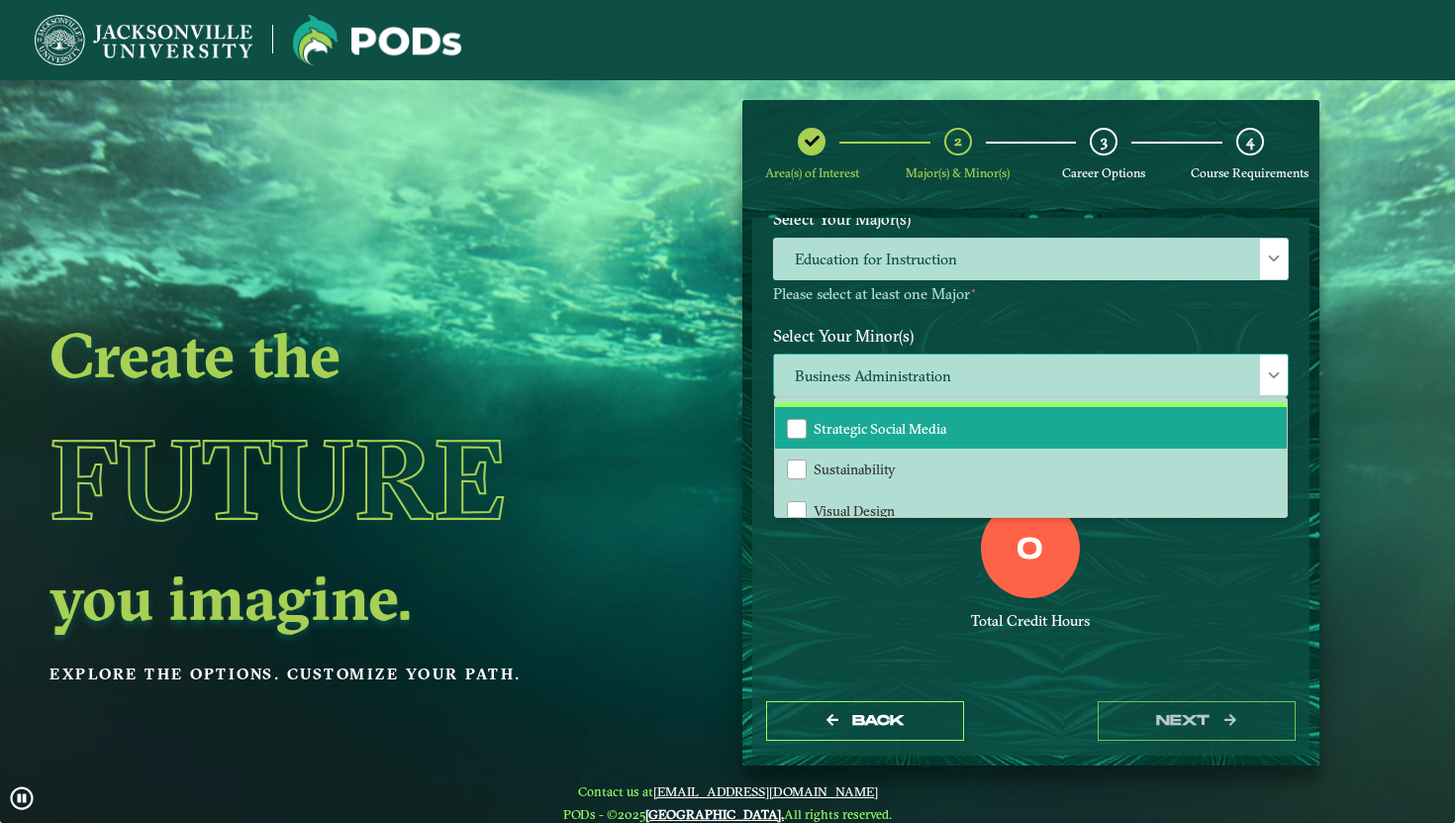
click at [989, 407] on li "Strategic Social Media" at bounding box center [1031, 428] width 512 height 42
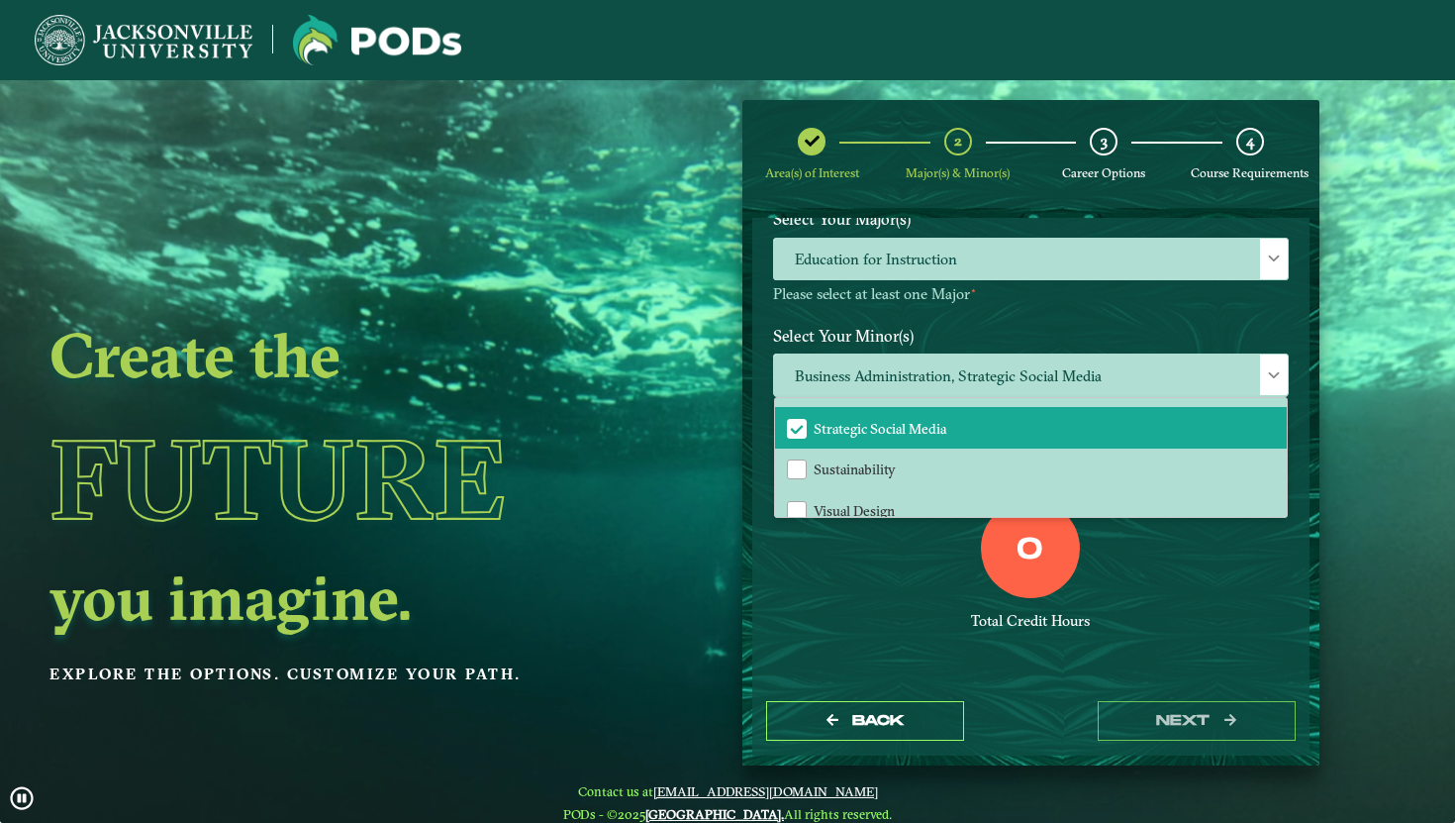
click at [1351, 530] on ngx-dashboard "Create the Future you imagine. Explore the options. Customize your path. Area(s…" at bounding box center [727, 433] width 1455 height 666
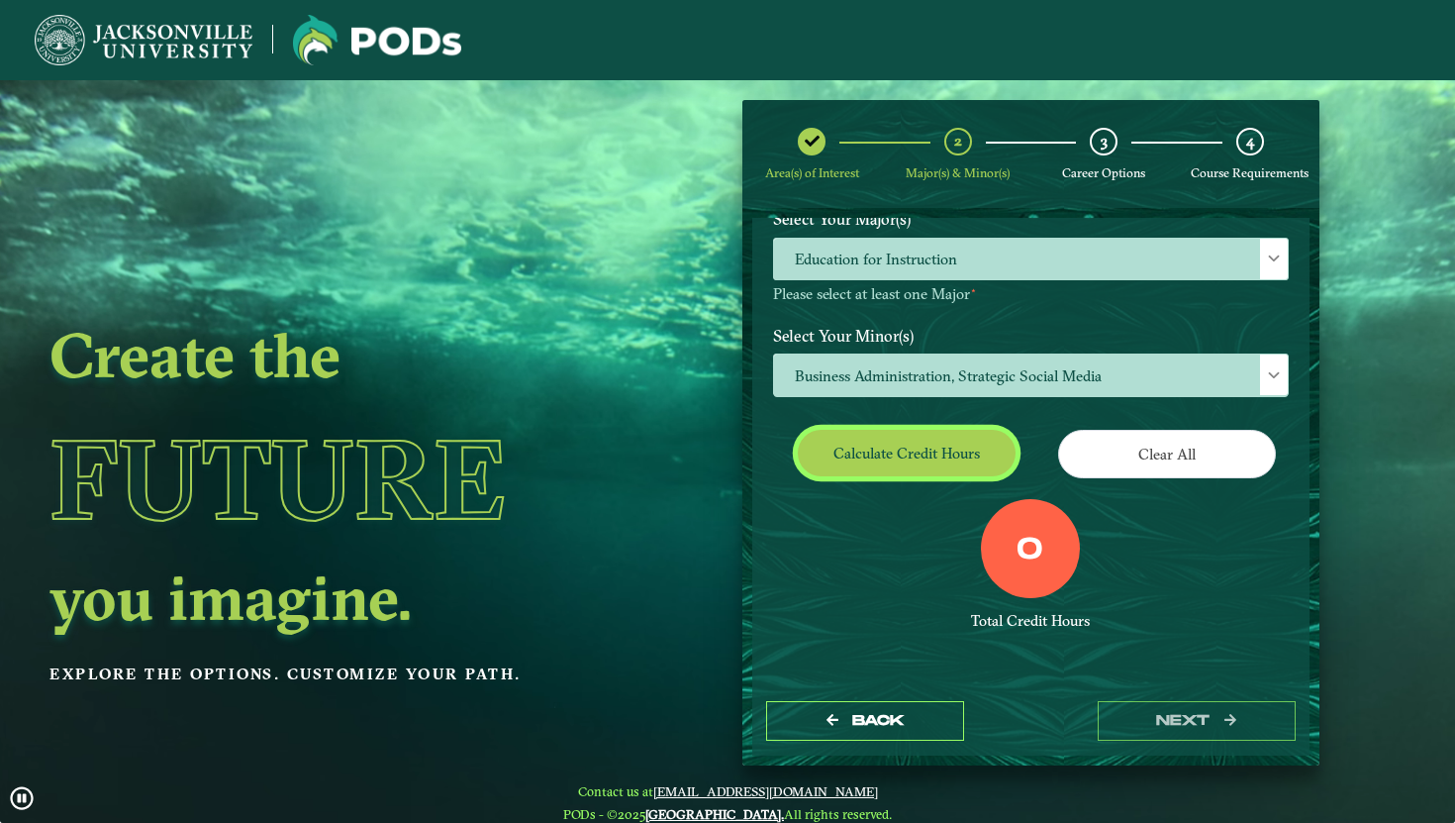
click at [951, 446] on button "Calculate credit hours" at bounding box center [907, 453] width 218 height 47
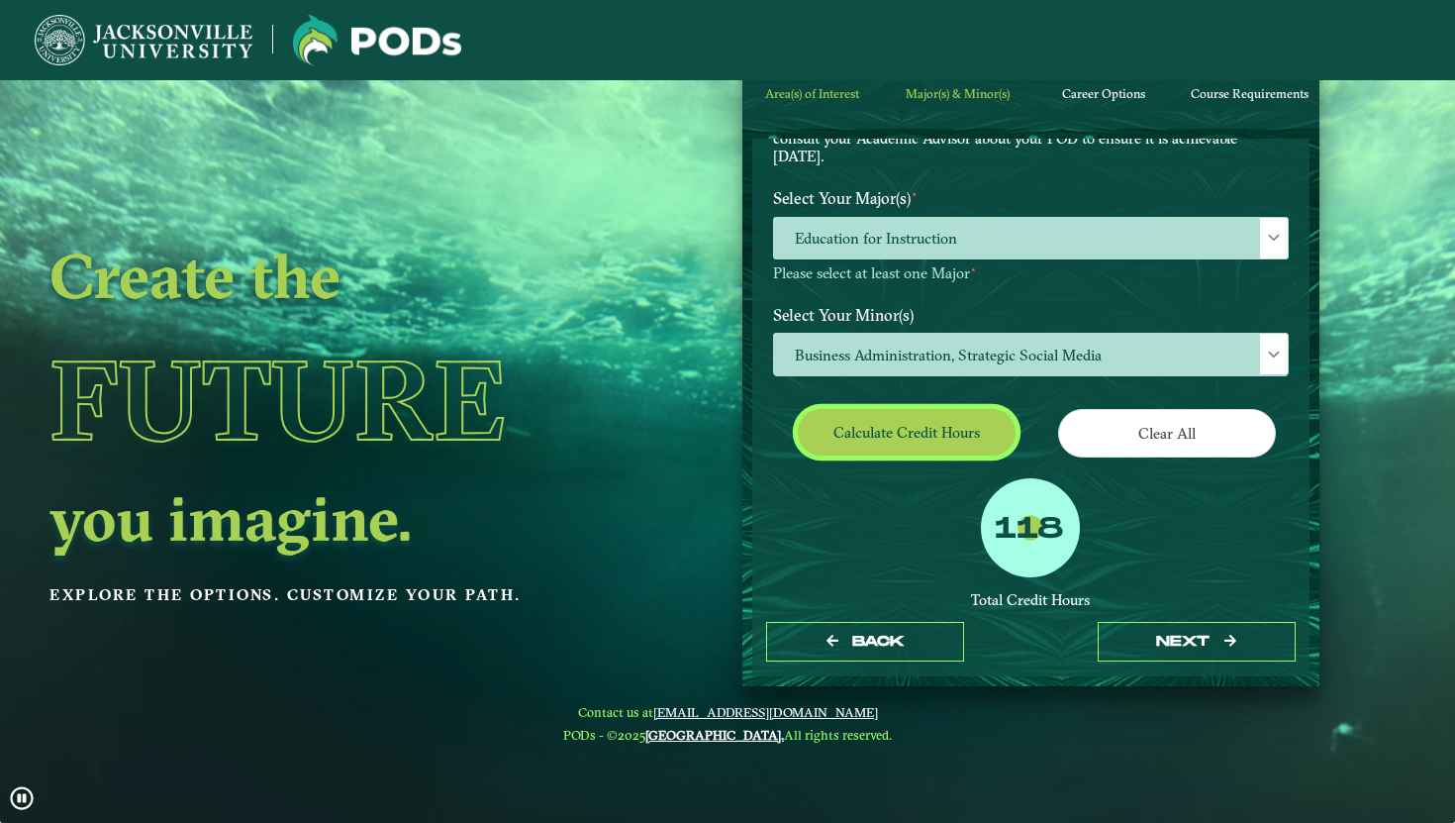
scroll to position [362, 0]
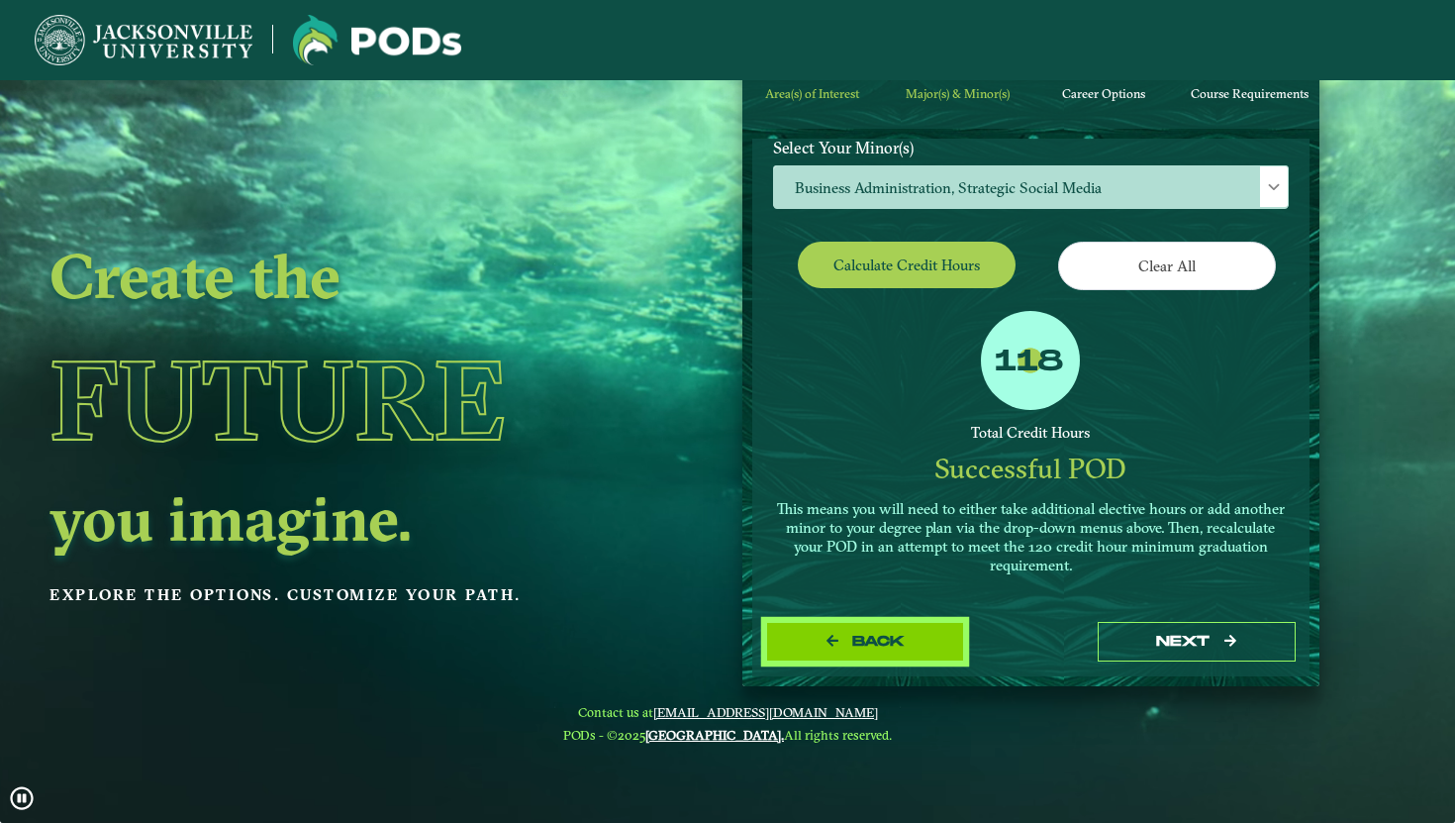
click at [873, 633] on button "Back" at bounding box center [865, 642] width 198 height 41
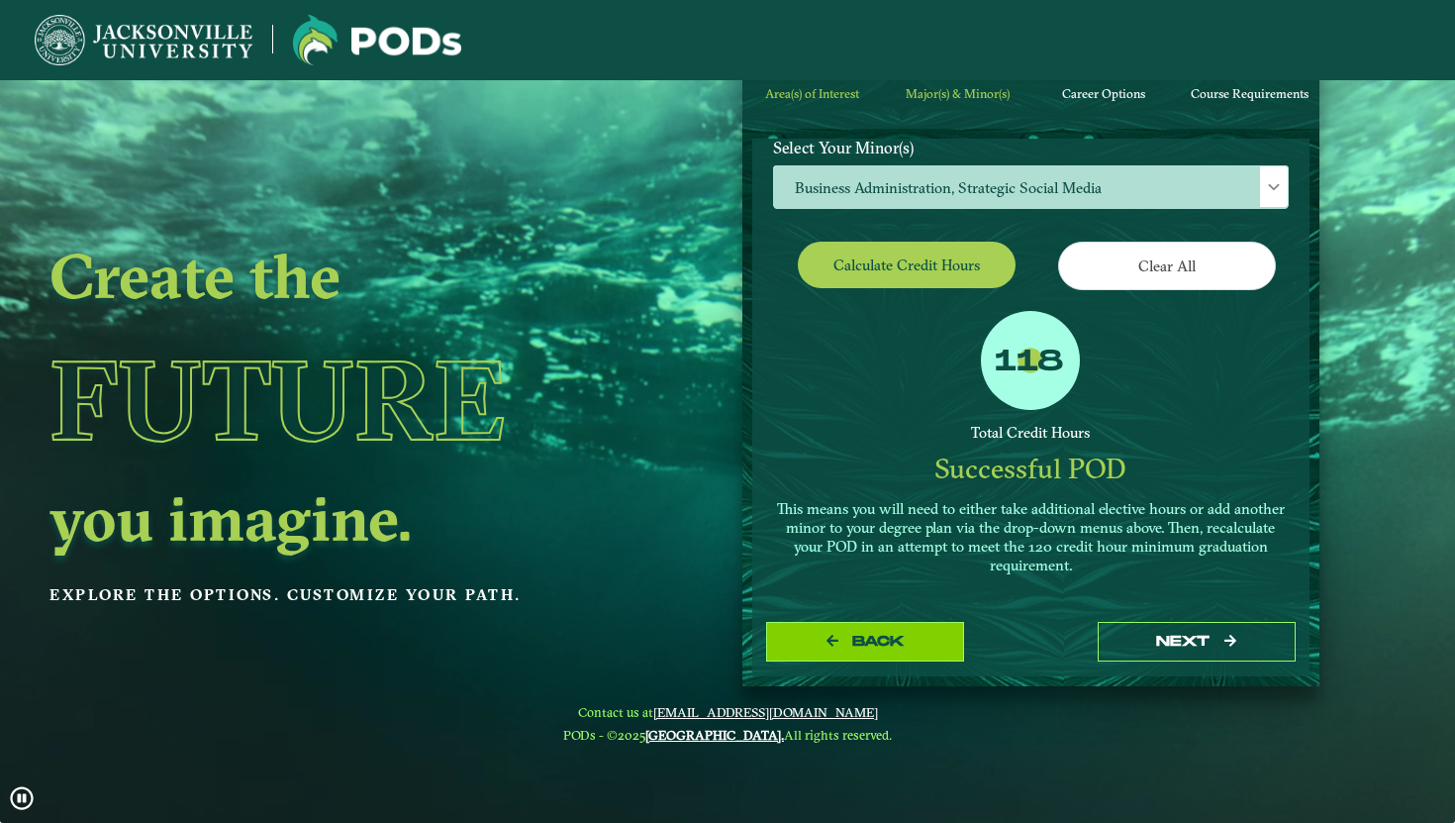
select select "[object Object]"
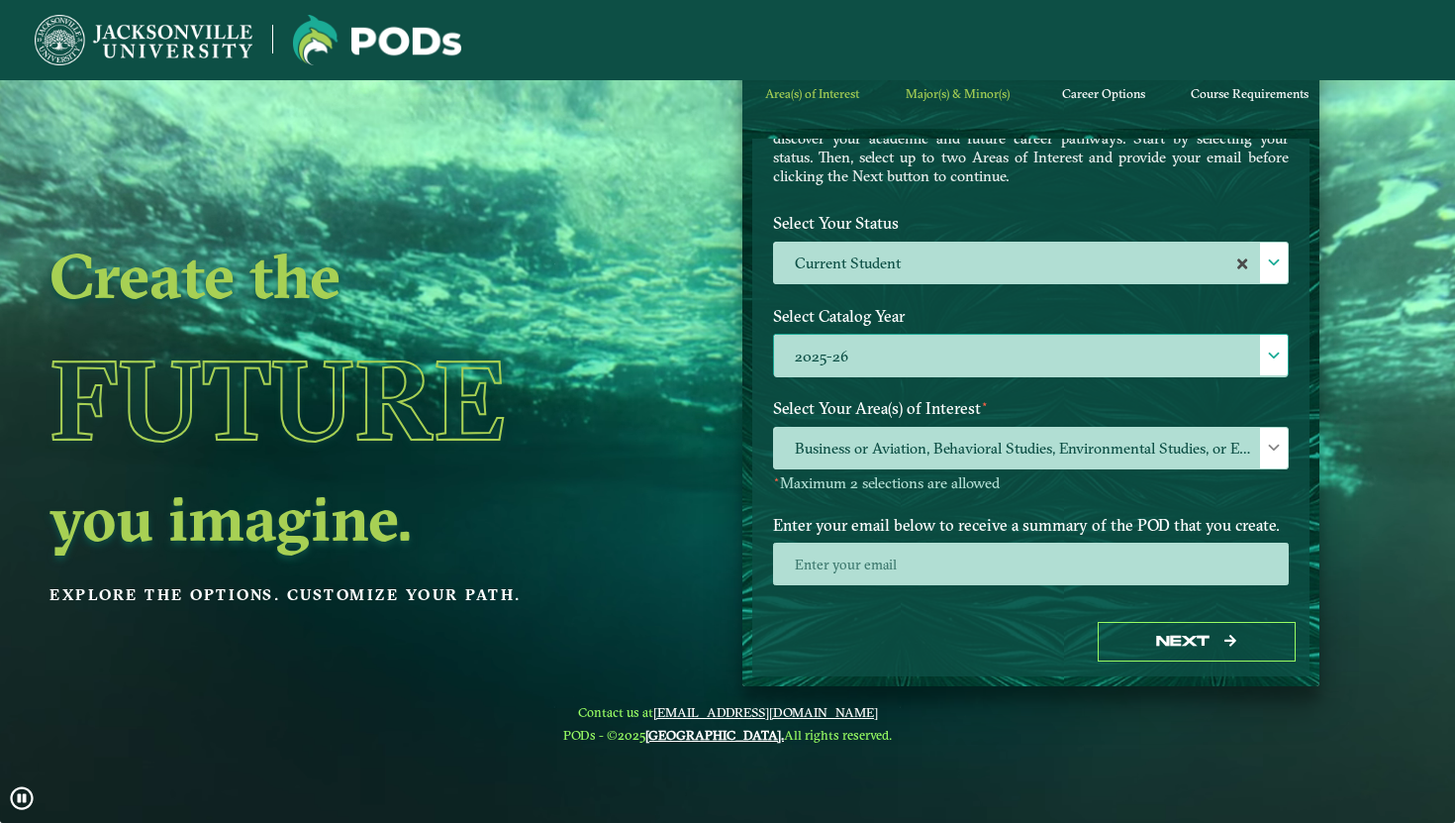
scroll to position [163, 0]
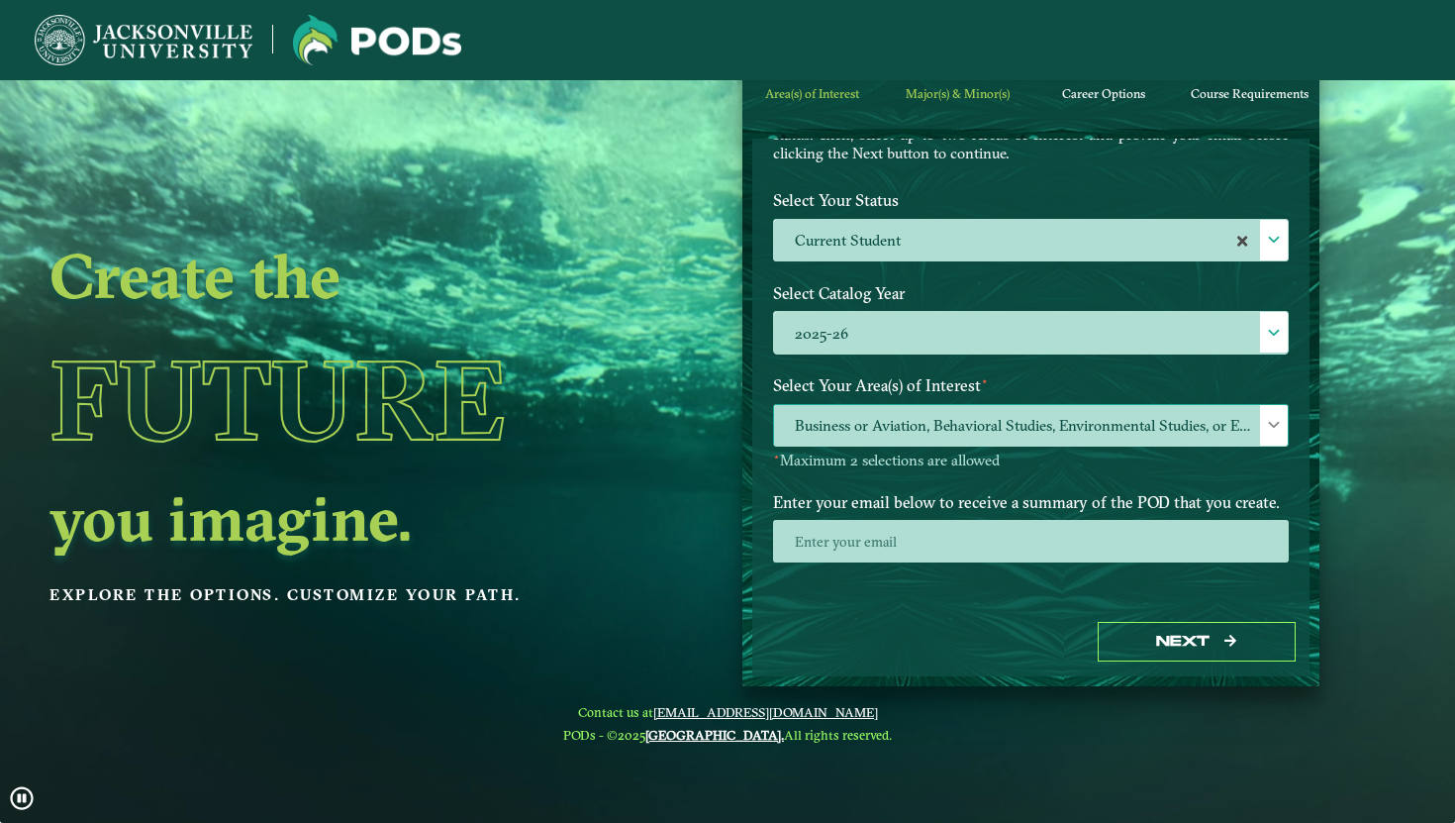
click at [1237, 418] on span "Business or Aviation, Behavioral Studies, Environmental Studies, or Education" at bounding box center [1031, 426] width 514 height 43
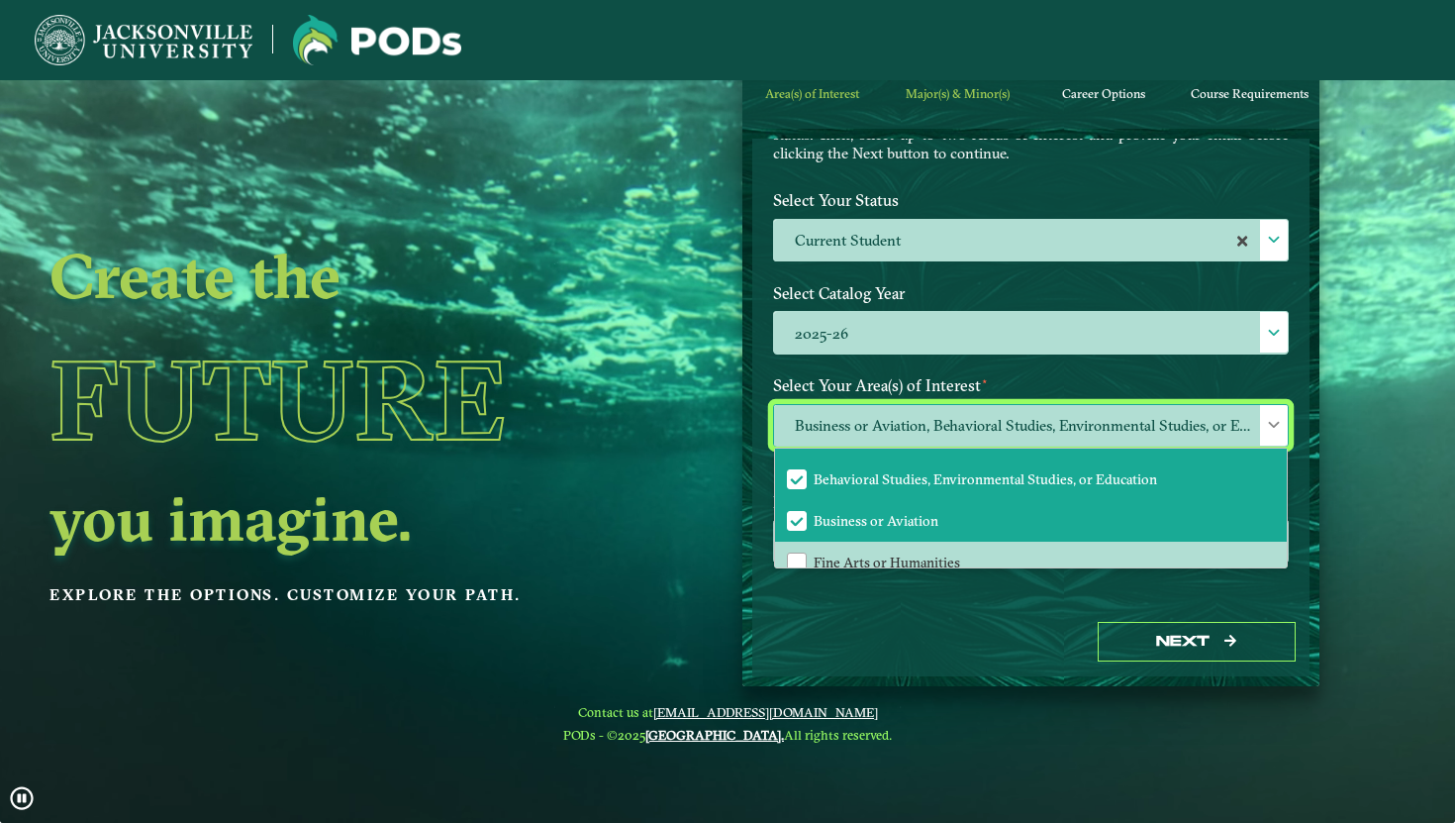
scroll to position [0, 0]
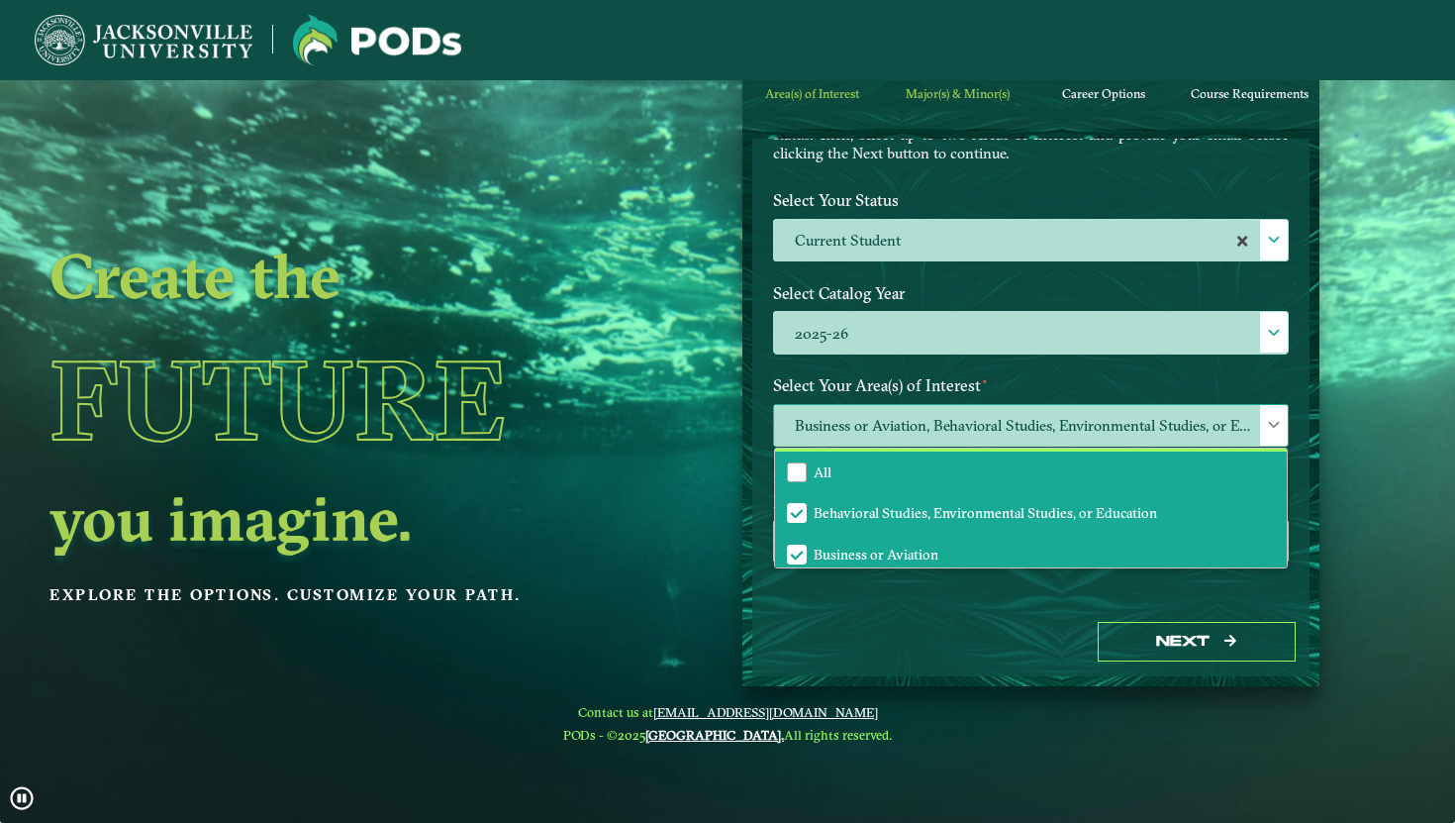
click at [1085, 481] on li "All" at bounding box center [1031, 472] width 512 height 42
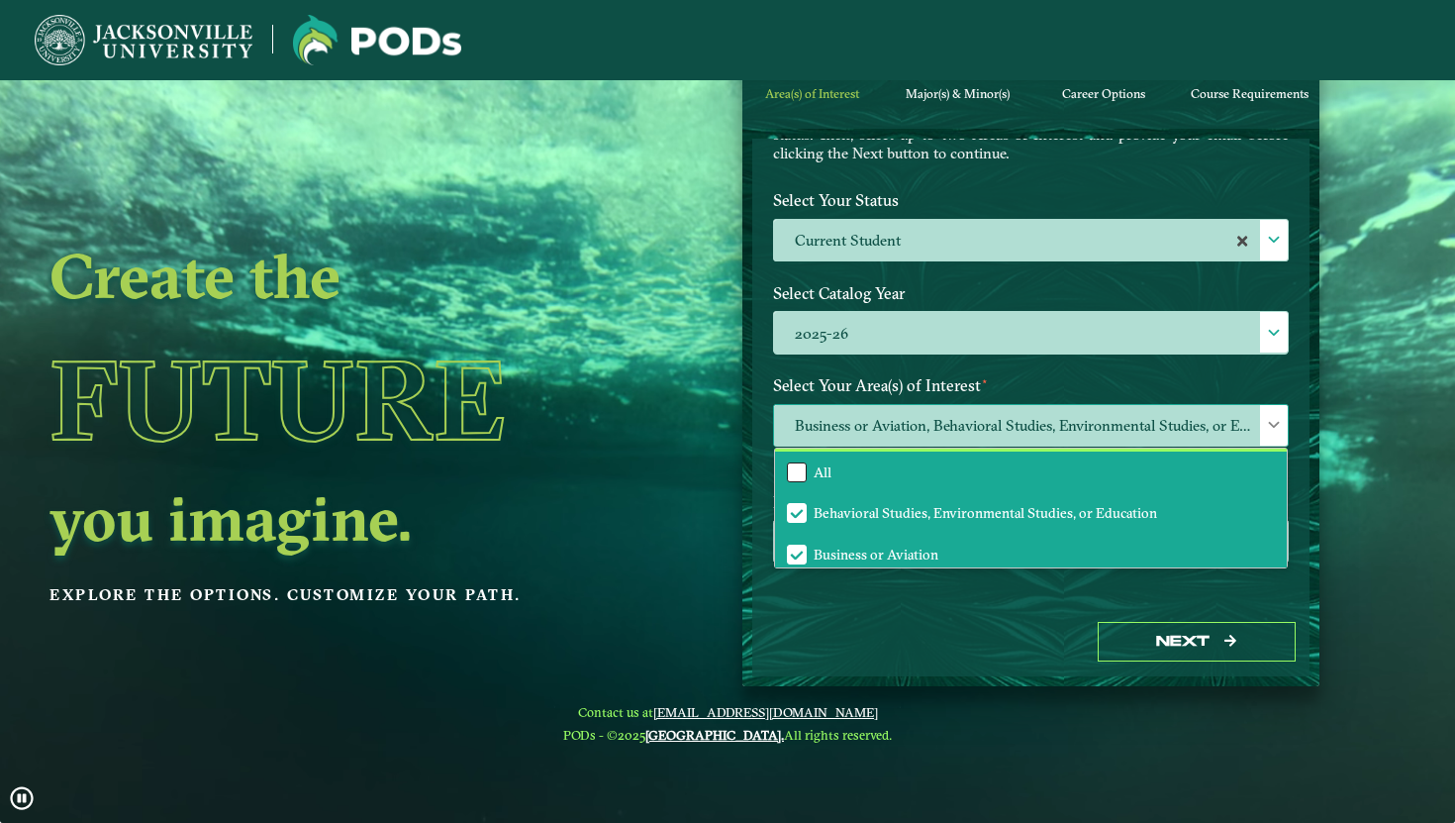
click at [790, 463] on div "All" at bounding box center [797, 472] width 20 height 20
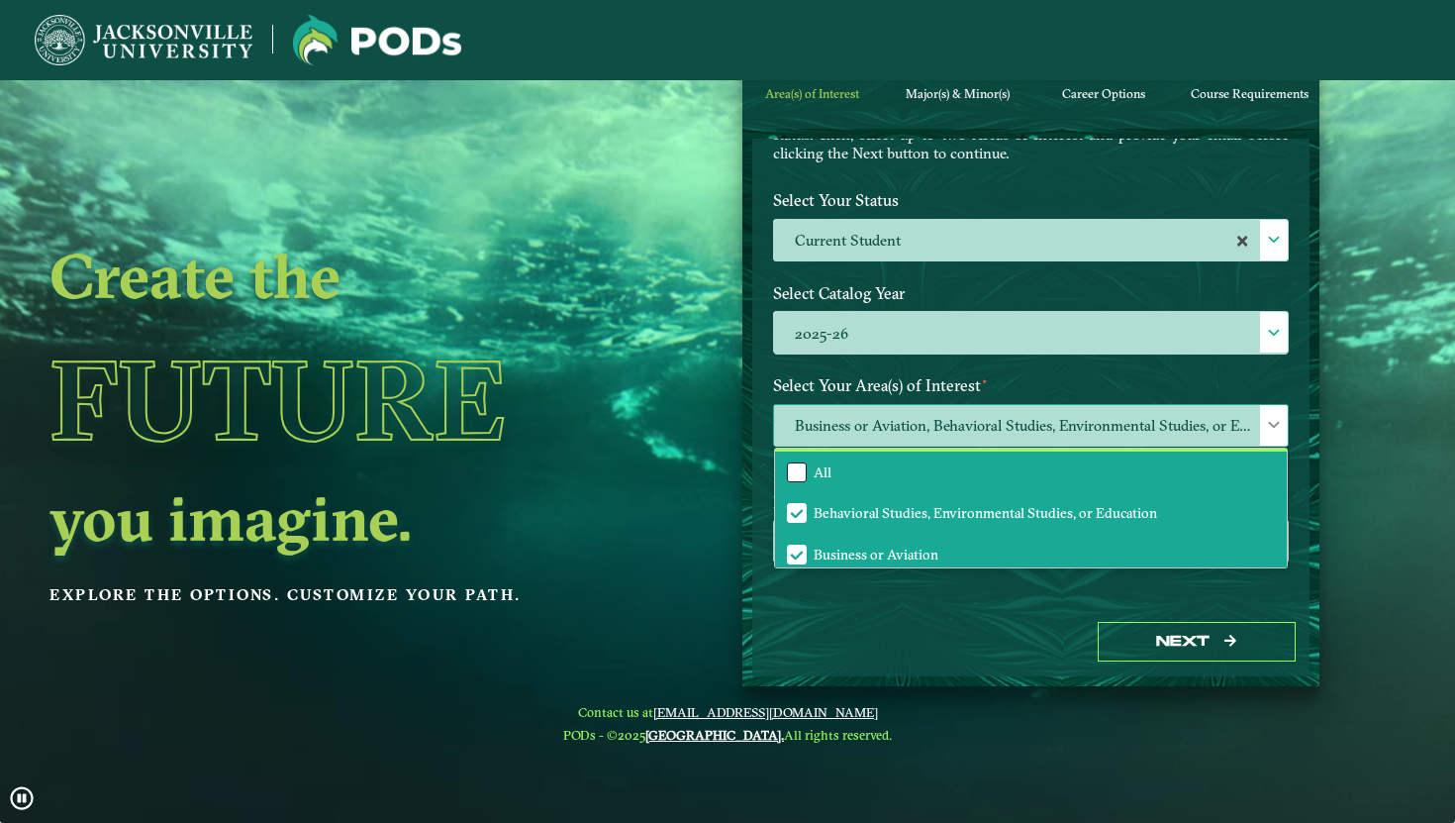
click at [789, 469] on div "All" at bounding box center [797, 472] width 20 height 20
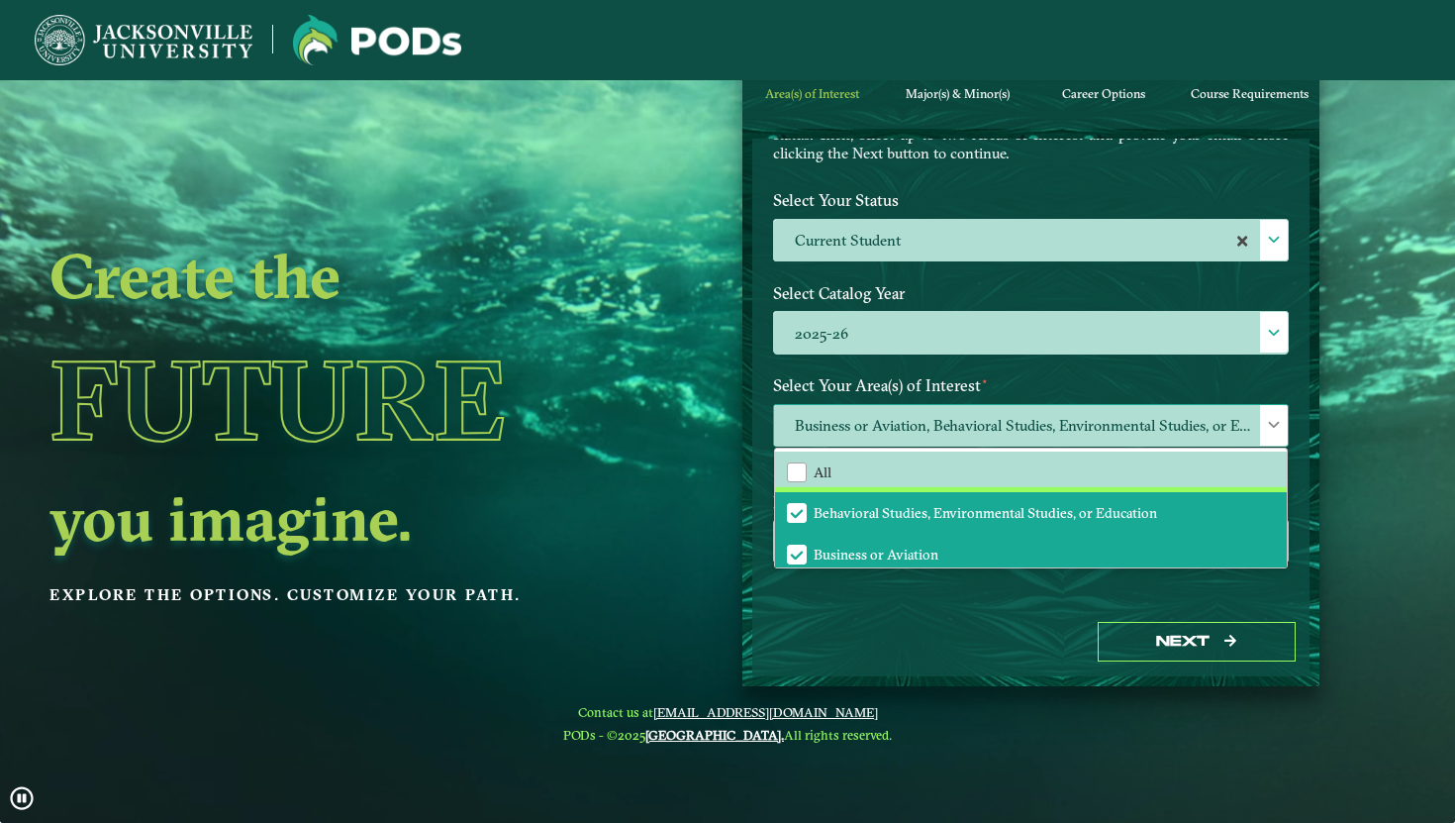
click at [793, 510] on span "Behavioral Studies, Environmental Studies, or Education" at bounding box center [797, 513] width 18 height 18
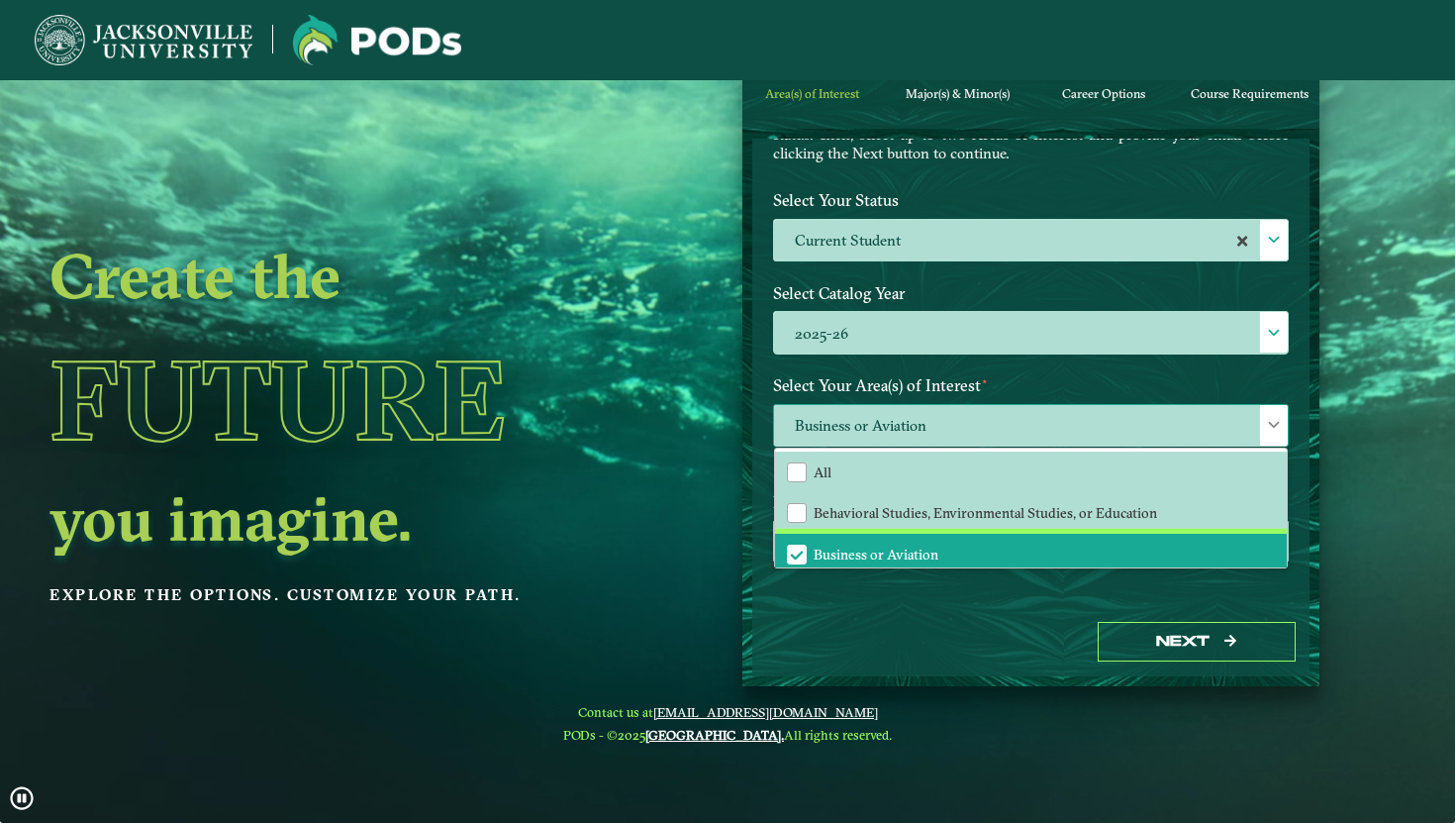
click at [799, 550] on span "Business or Aviation" at bounding box center [797, 555] width 18 height 18
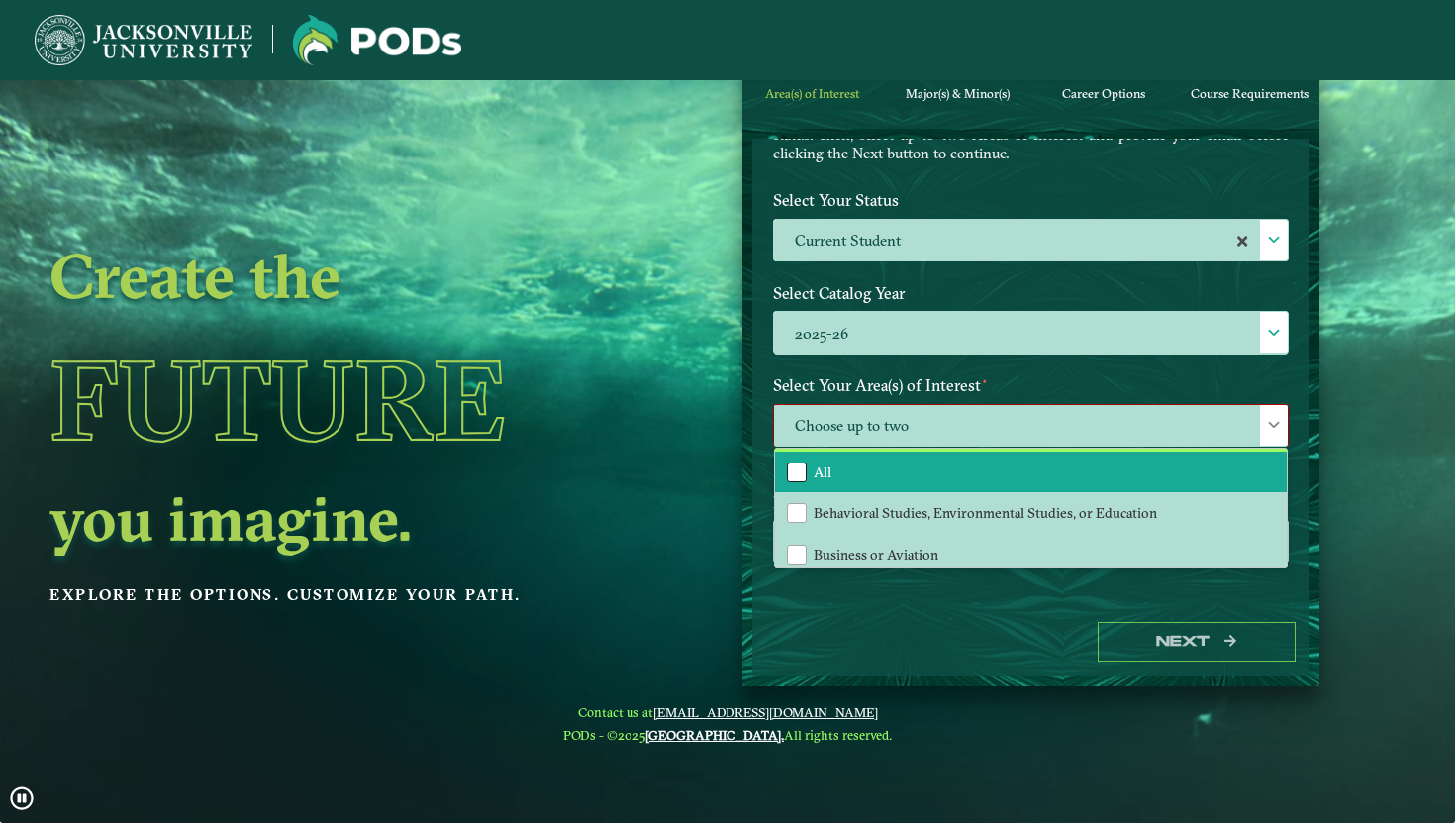
click at [794, 463] on div "All" at bounding box center [797, 472] width 20 height 20
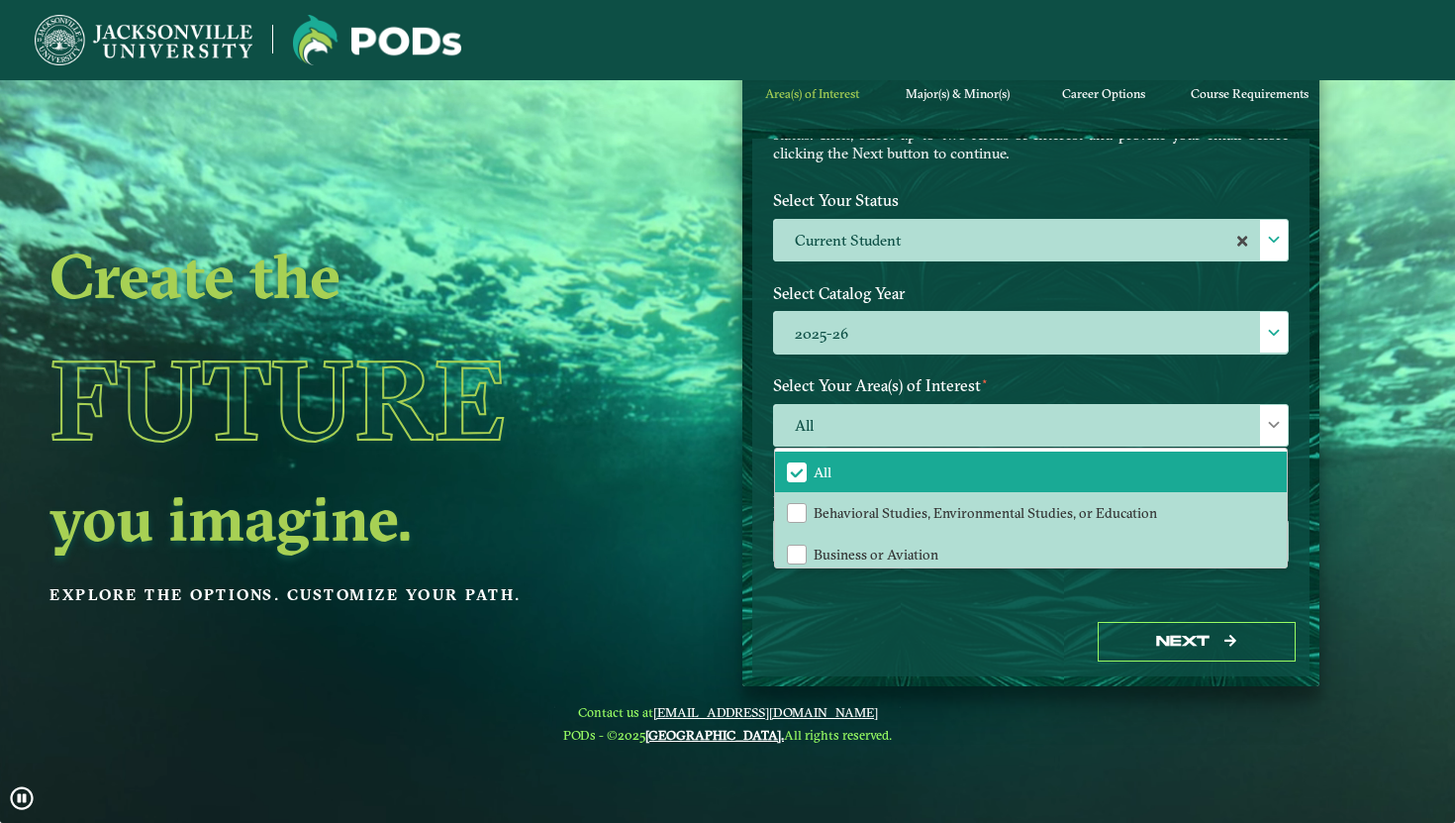
click at [1454, 452] on video at bounding box center [727, 485] width 1455 height 823
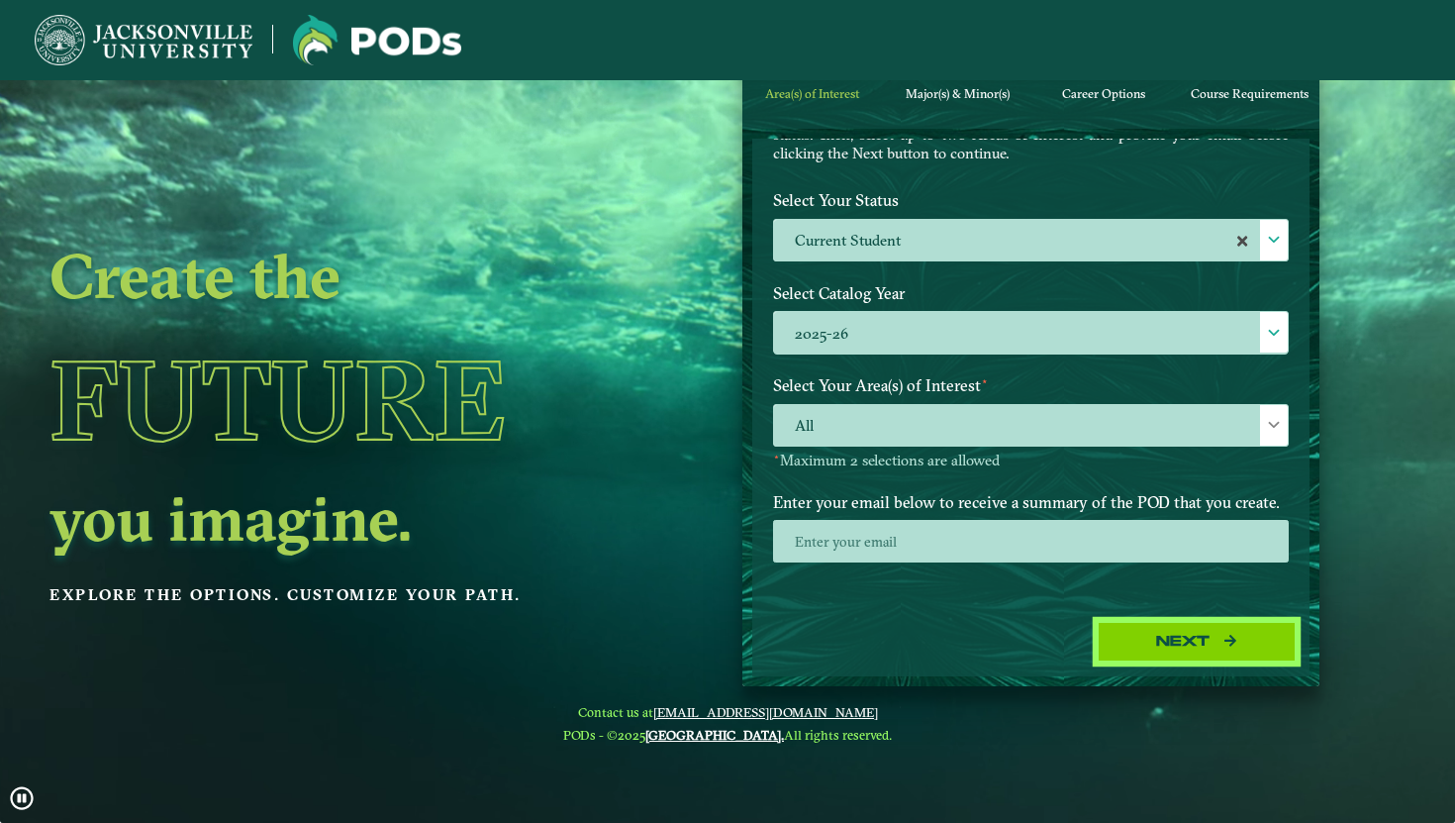
click at [1247, 637] on button "Next" at bounding box center [1197, 642] width 198 height 41
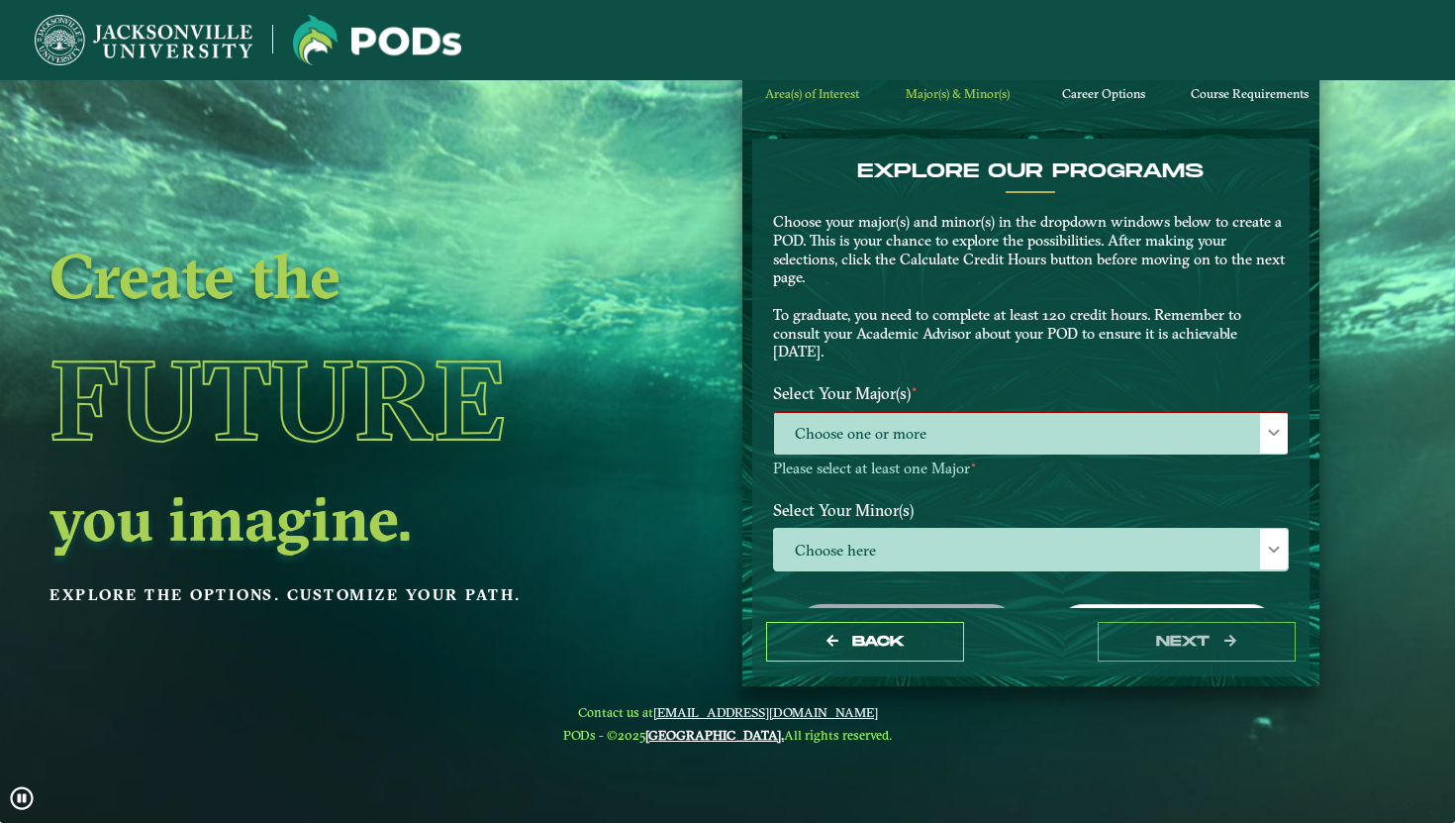
click at [1189, 434] on span "Choose one or more" at bounding box center [1031, 434] width 514 height 43
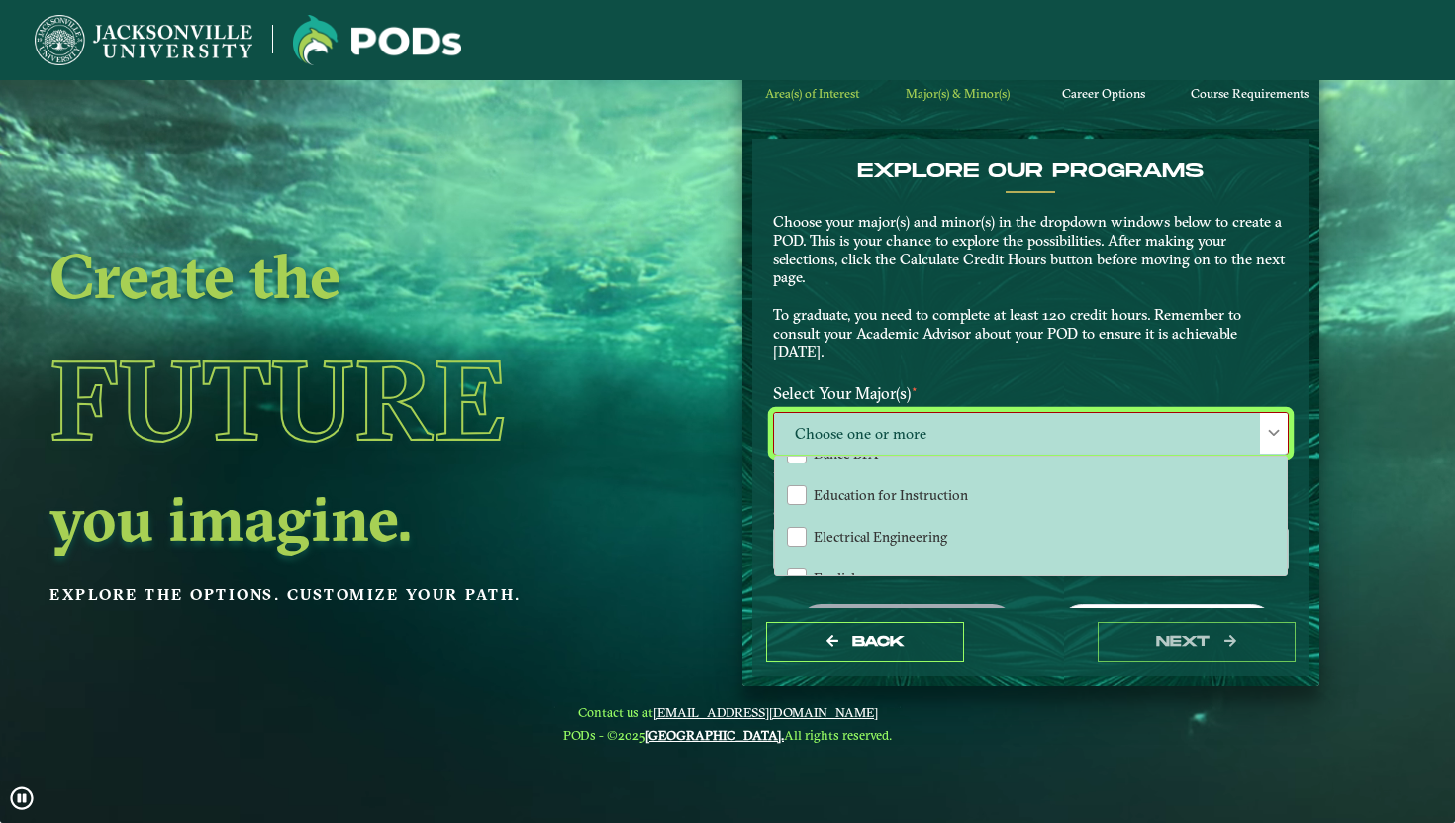
scroll to position [765, 0]
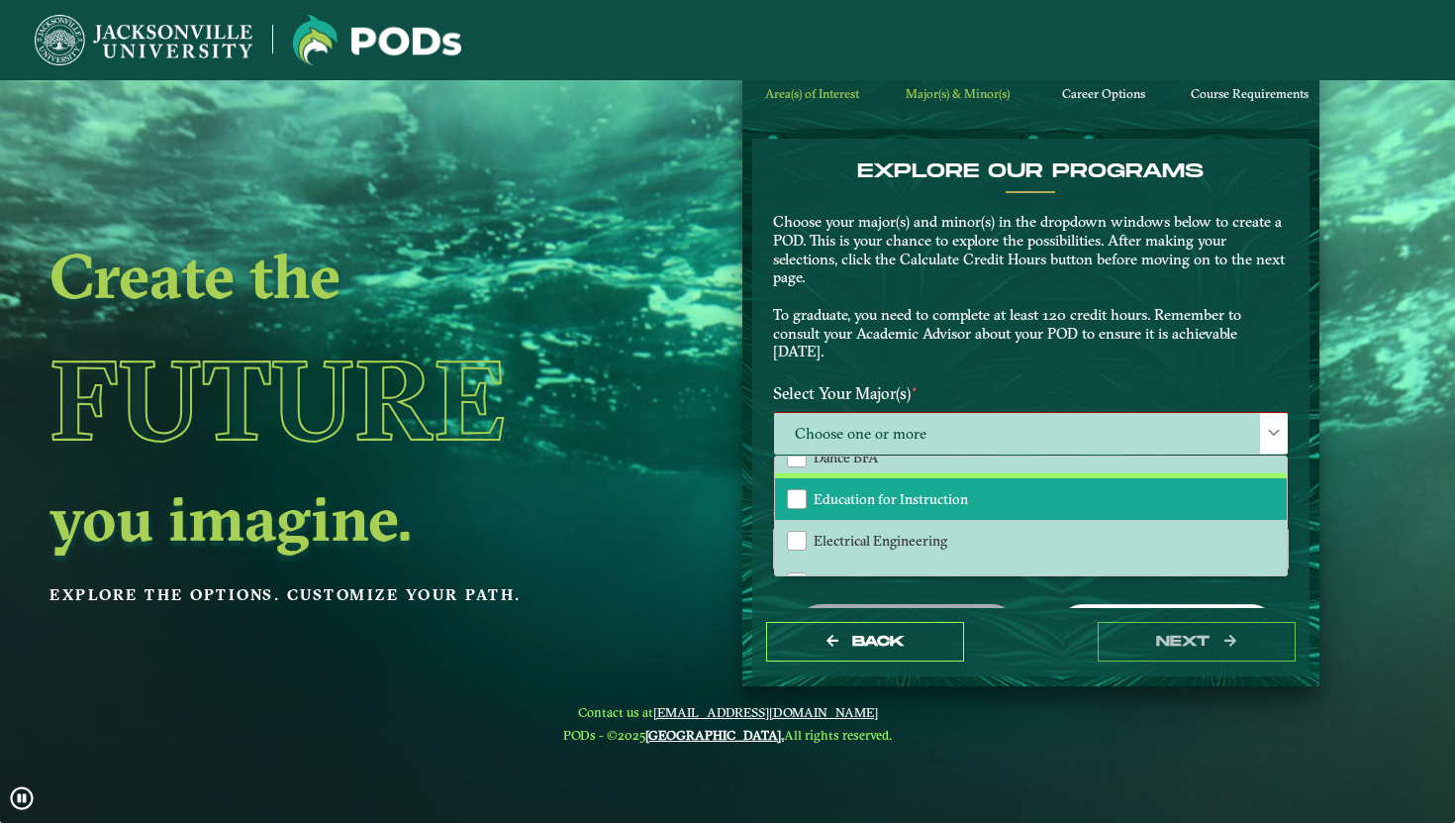
click at [1101, 486] on li "Education for Instruction" at bounding box center [1031, 499] width 512 height 42
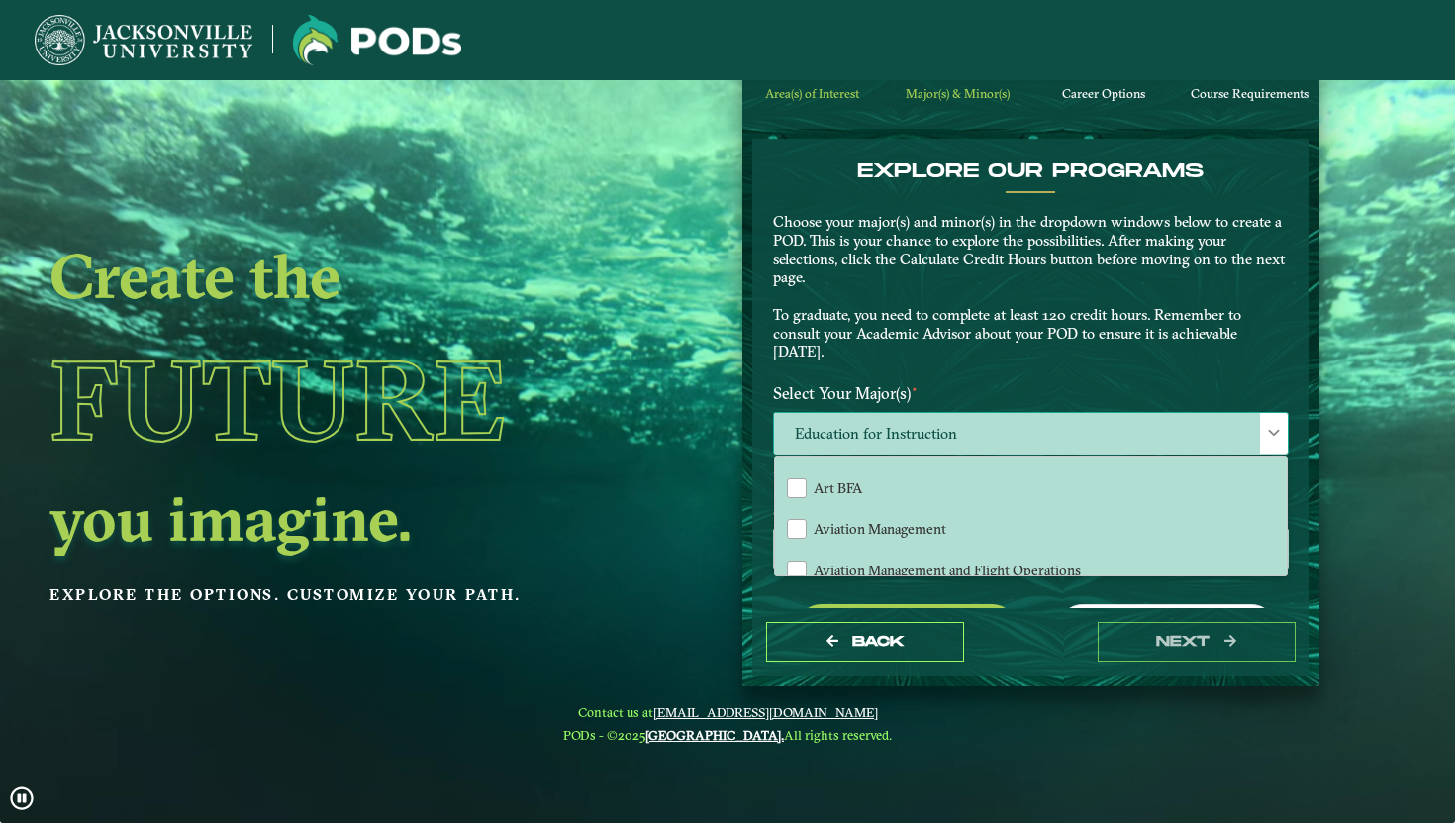
scroll to position [122, 0]
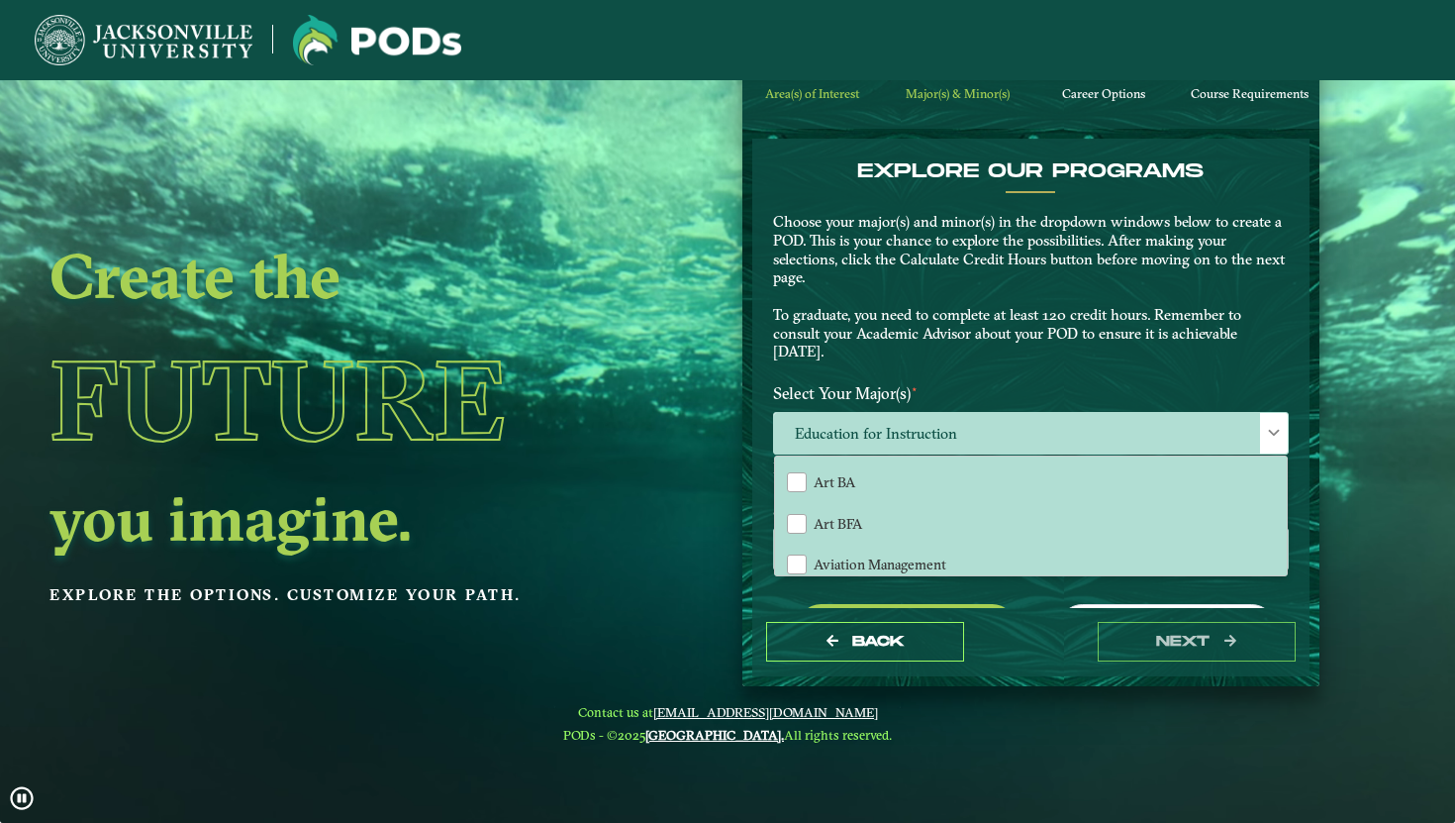
click at [885, 319] on p "Choose your major(s) and minor(s) in the dropdown windows below to create a POD…" at bounding box center [1031, 287] width 516 height 149
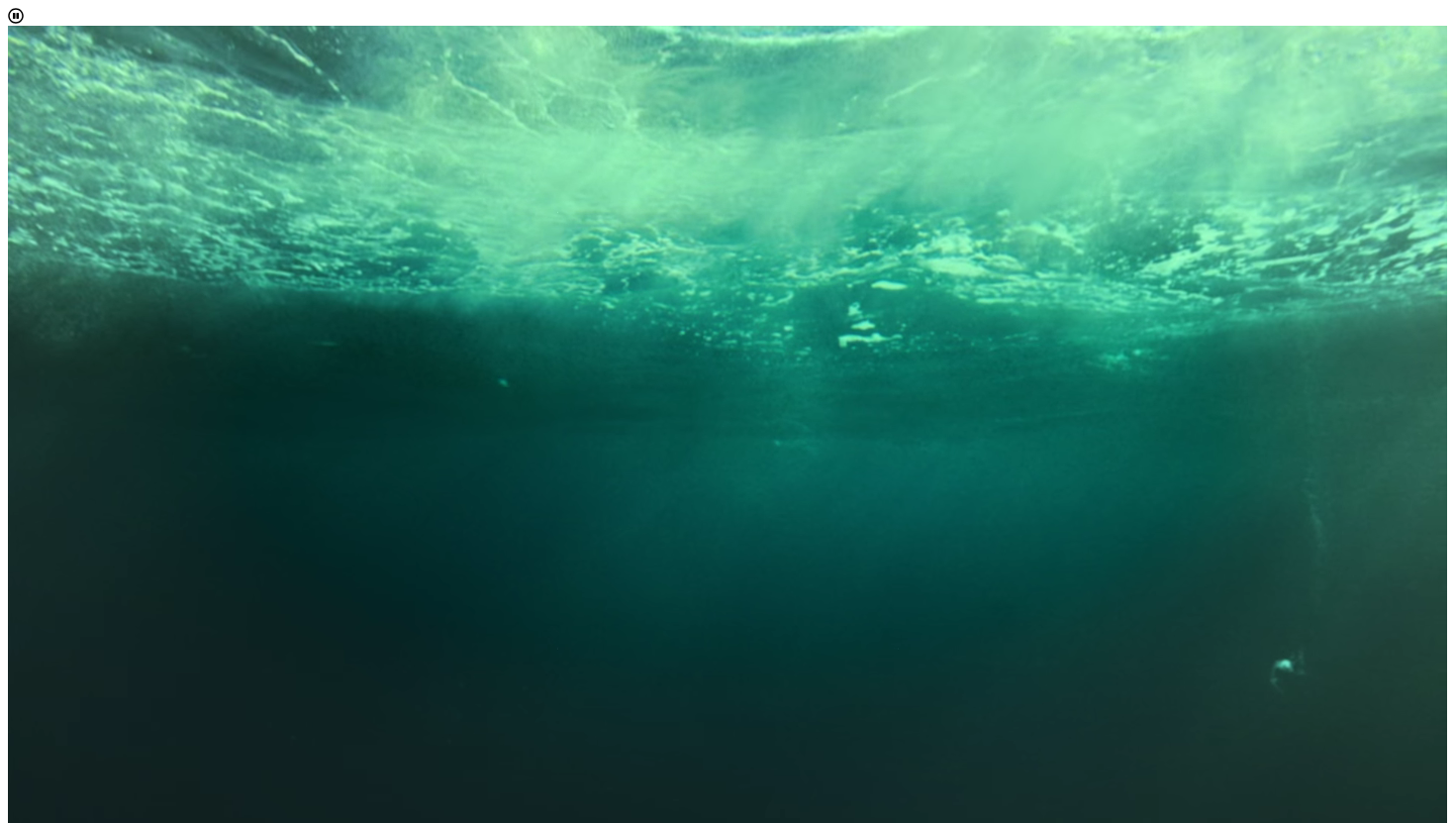
scroll to position [11, 81]
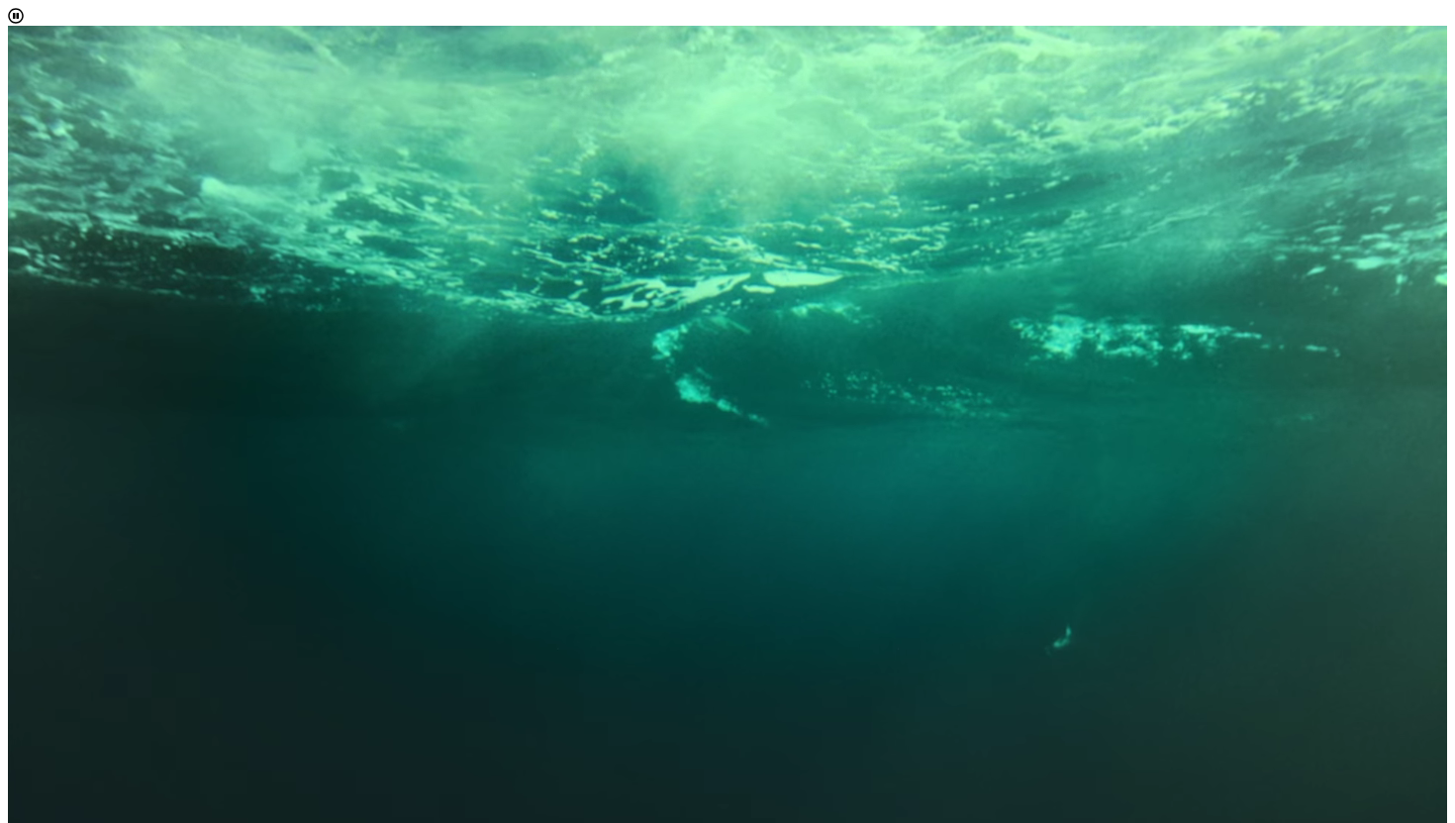
select select "[object Object]"
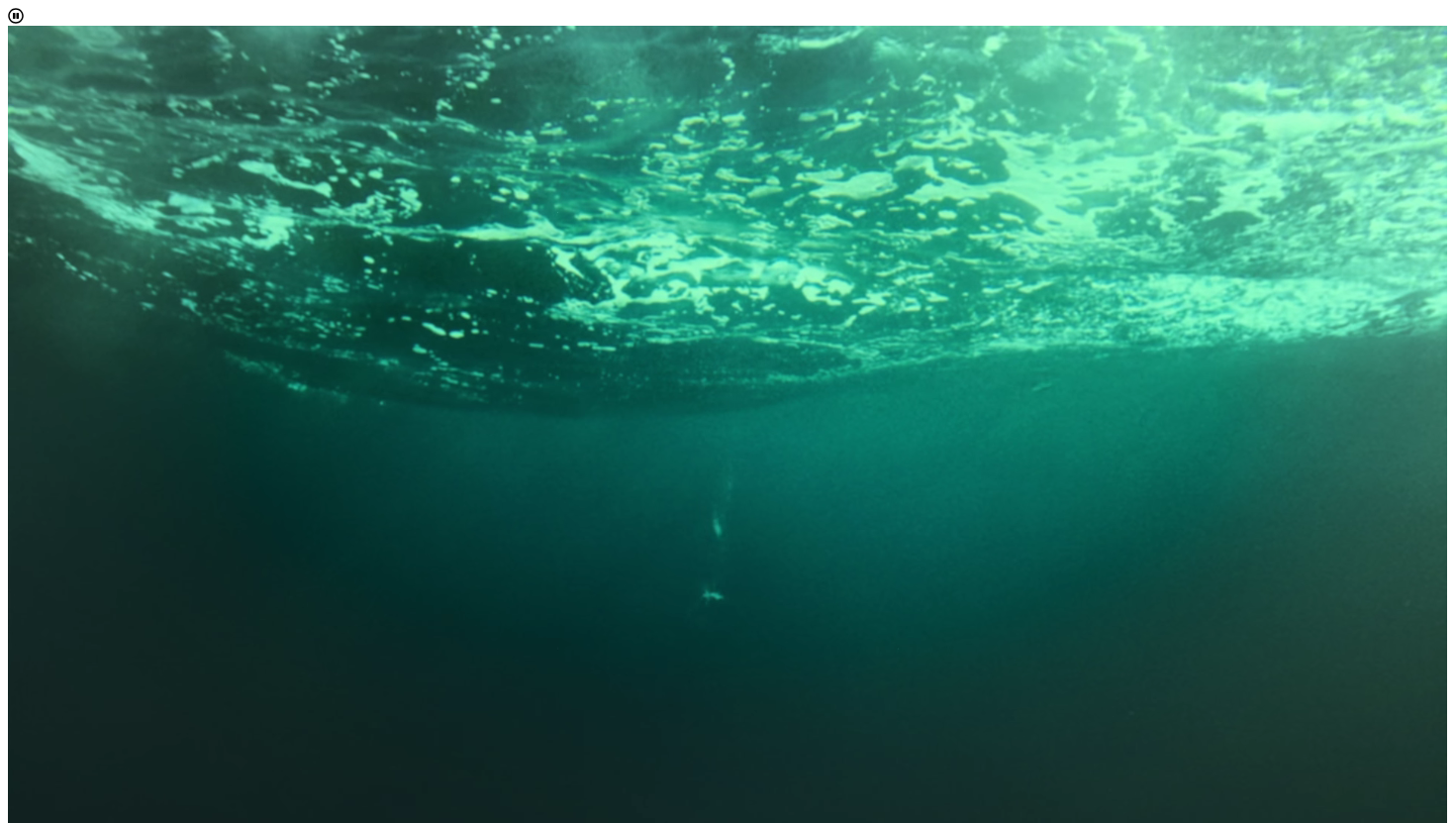
scroll to position [60, 0]
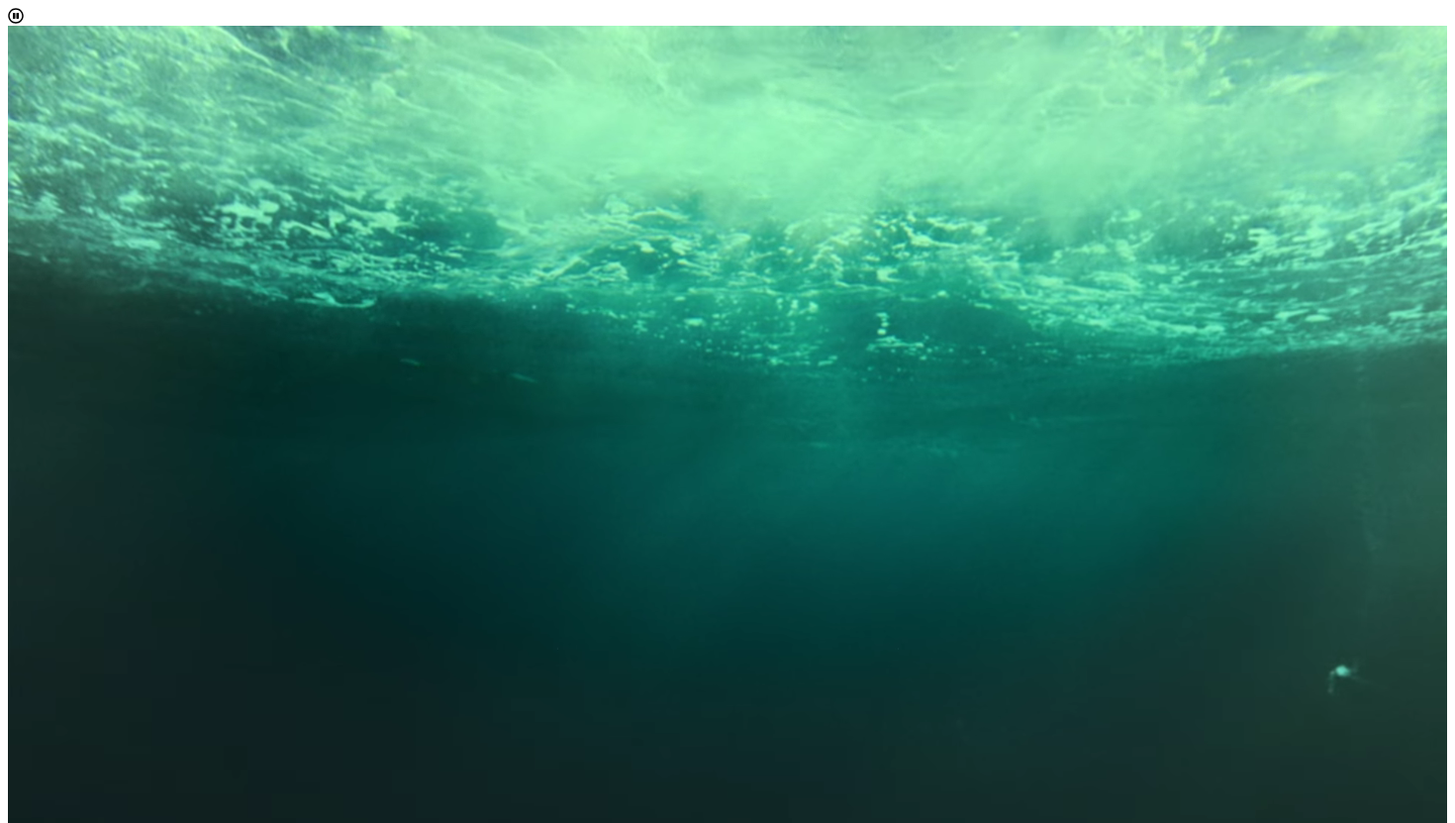
scroll to position [11, 81]
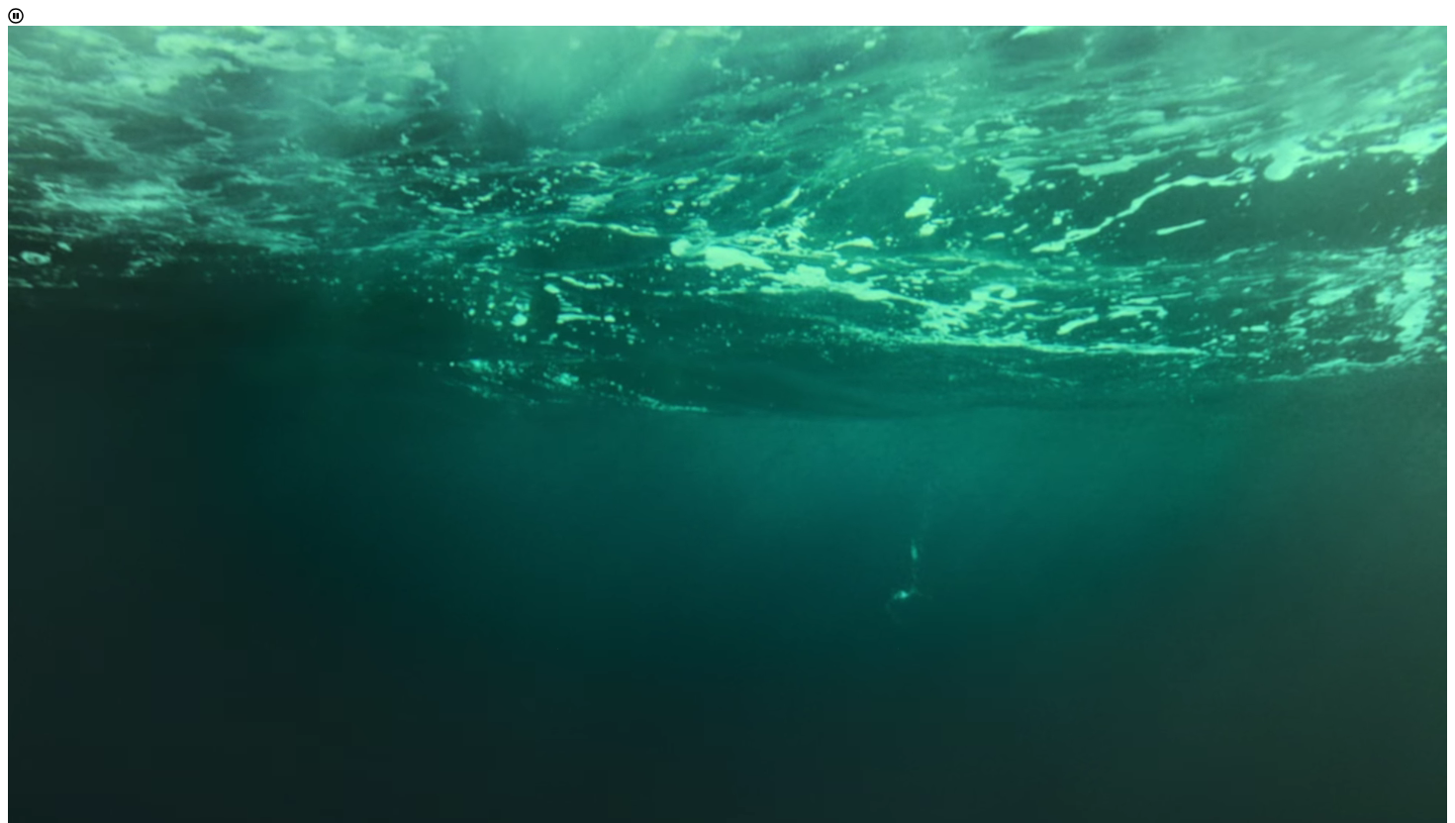
scroll to position [141, 0]
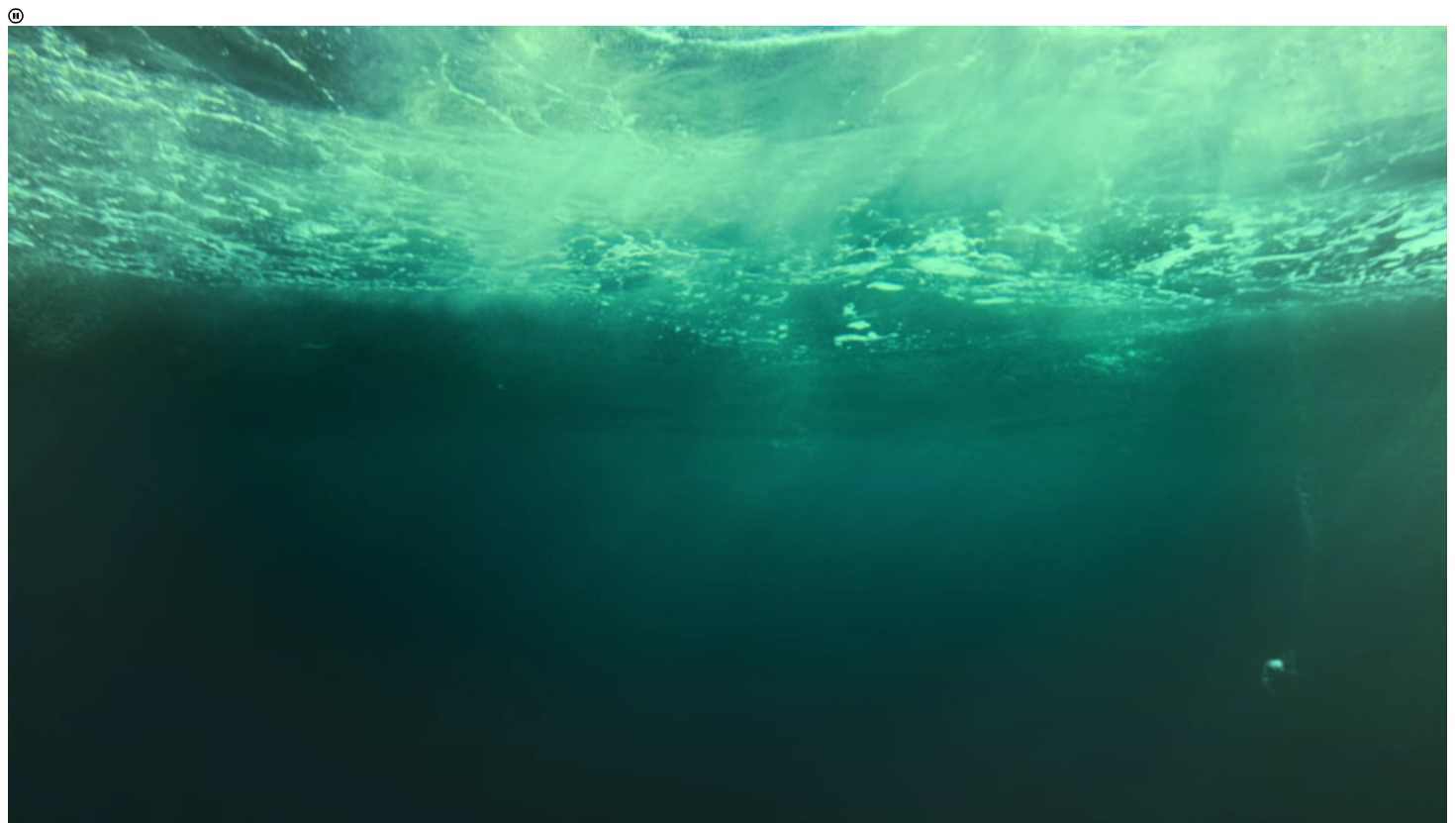
scroll to position [149, 0]
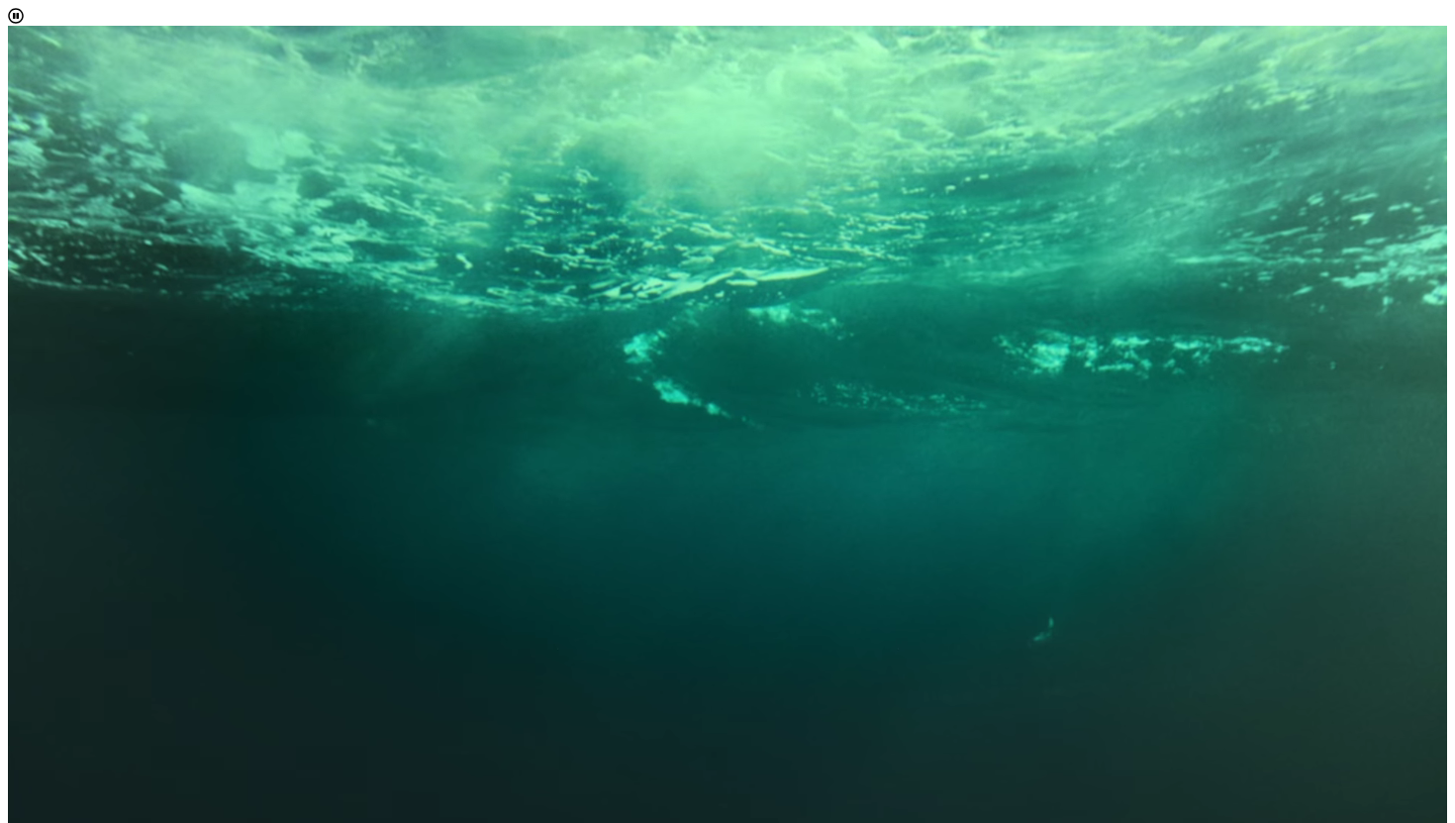
scroll to position [11, 81]
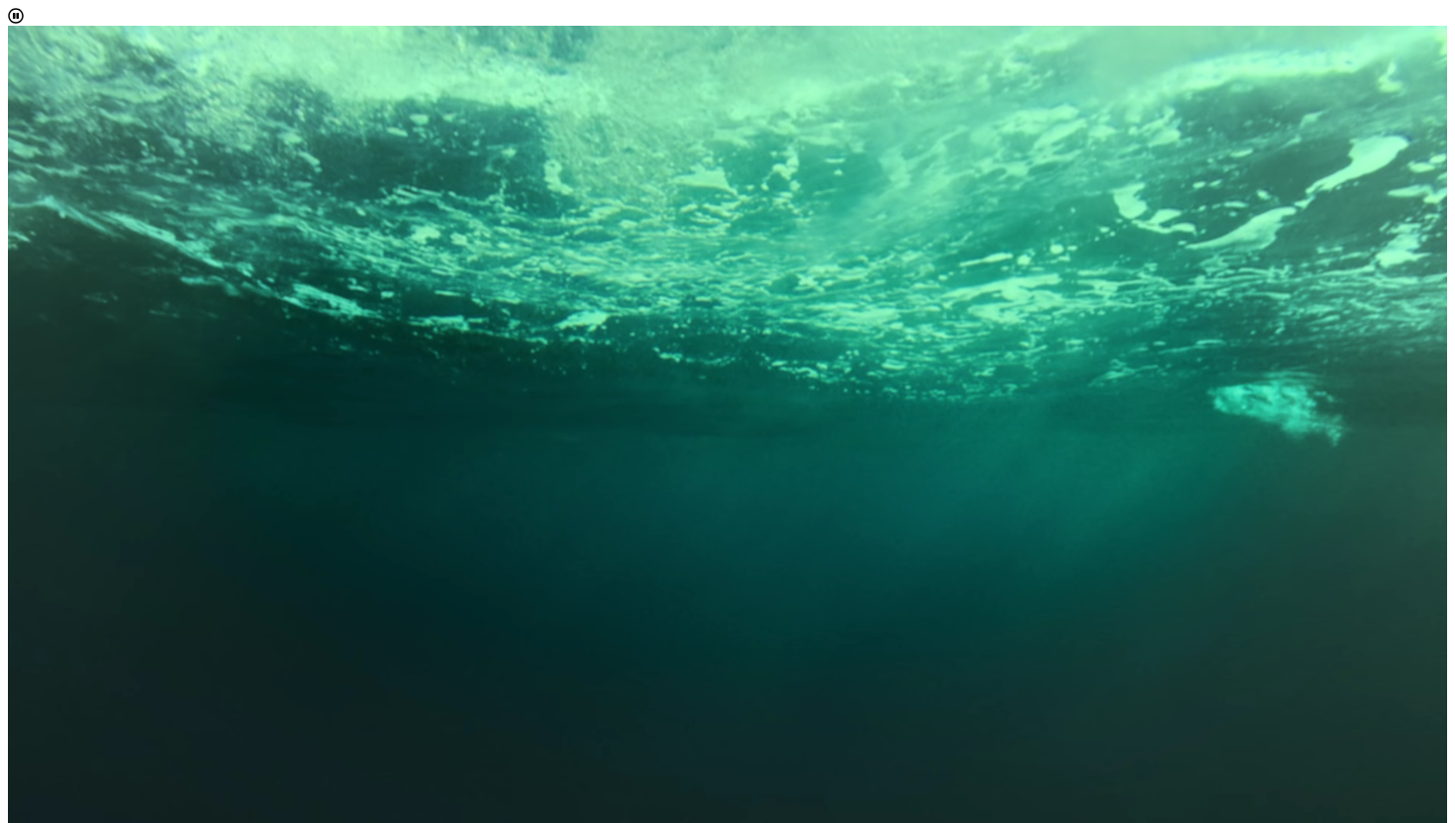
scroll to position [561, 0]
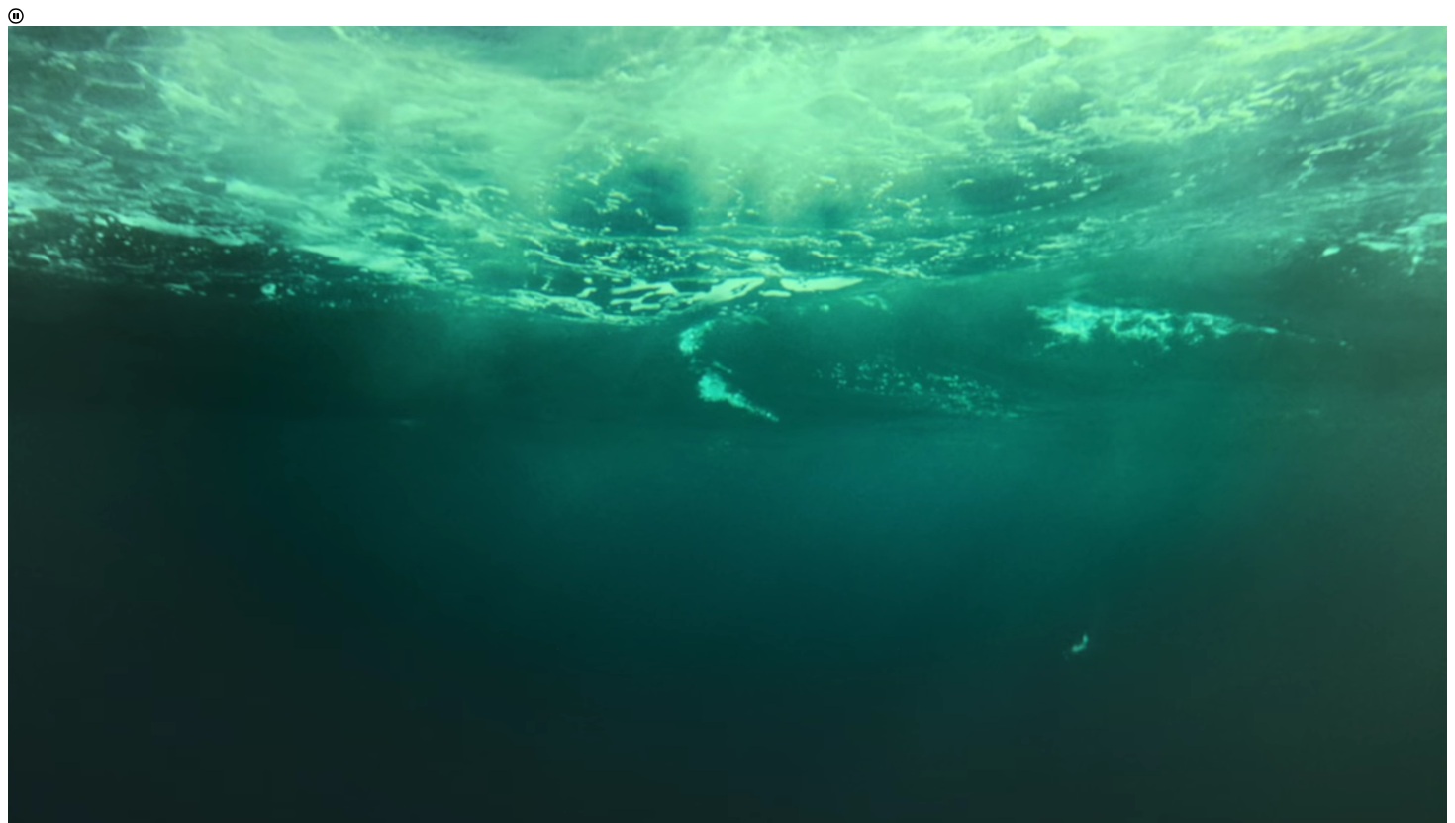
scroll to position [317, 0]
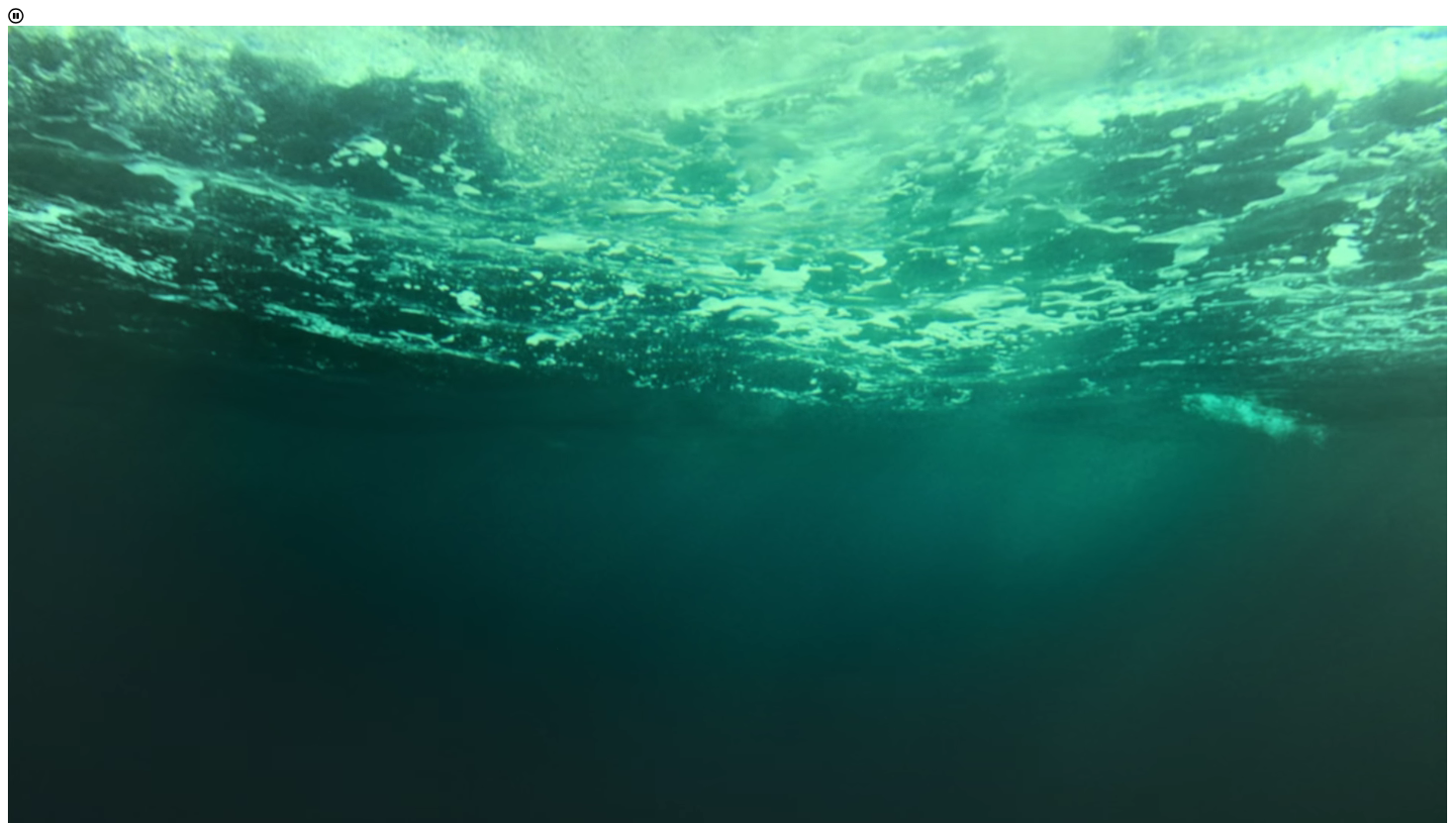
scroll to position [195, 0]
